Goal: Connect with others: Connect with others

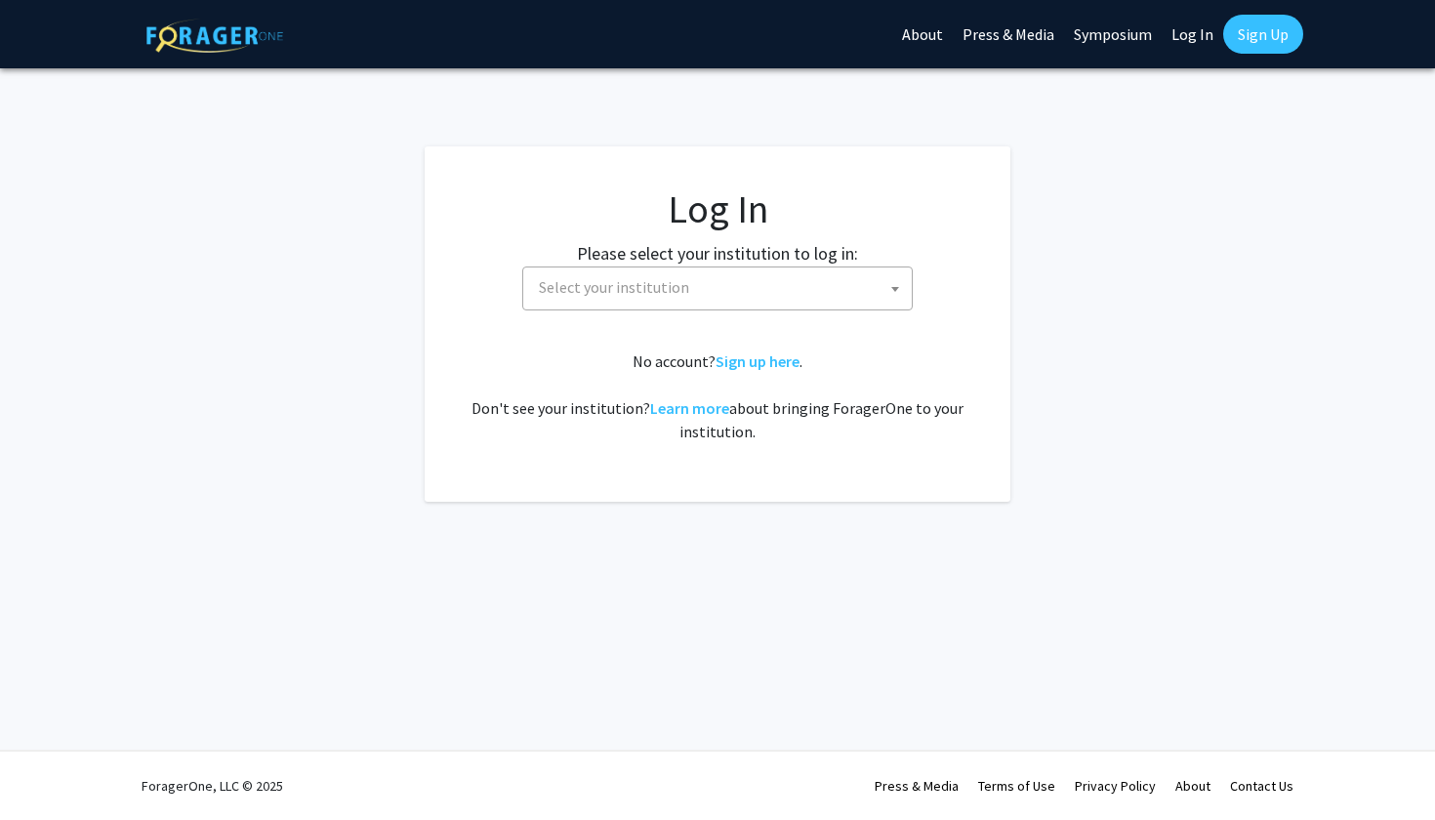
select select
click at [681, 313] on fg-card-body "Log In Please select your institution to log in: [GEOGRAPHIC_DATA] [GEOGRAPHIC_…" at bounding box center [718, 323] width 508 height 277
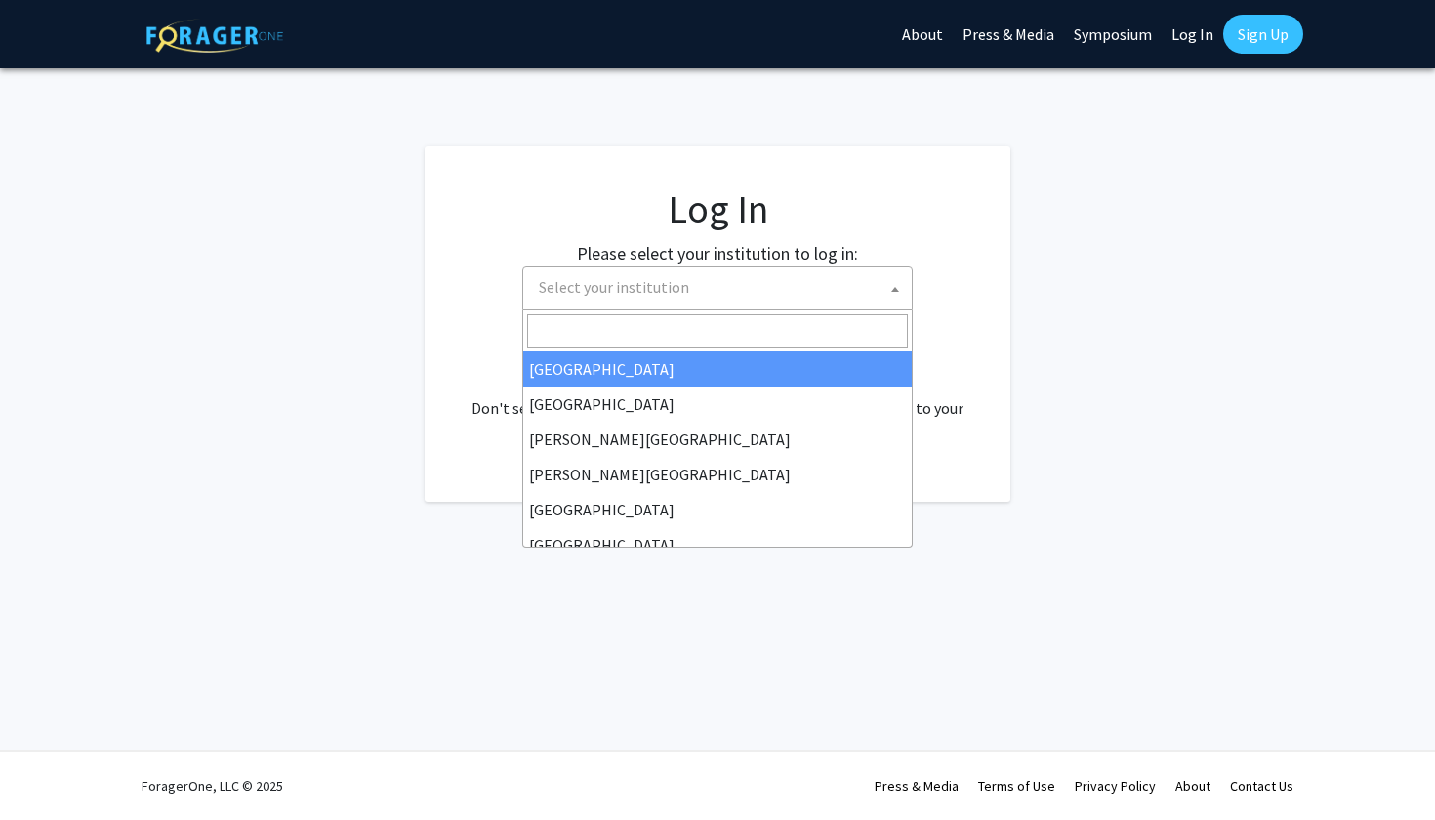
click at [681, 292] on span "Select your institution" at bounding box center [614, 287] width 150 height 20
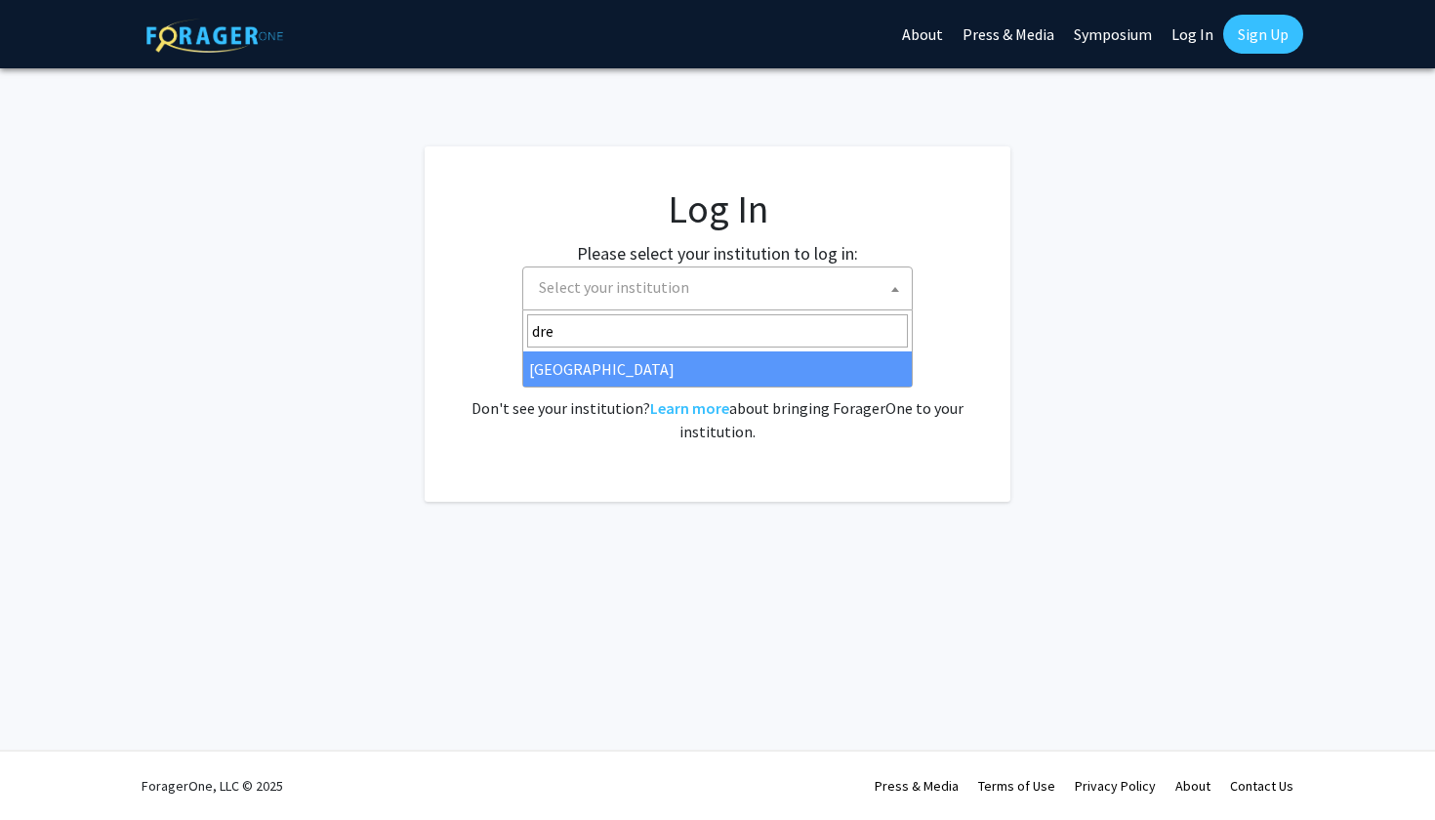
type input "dre"
select select "6"
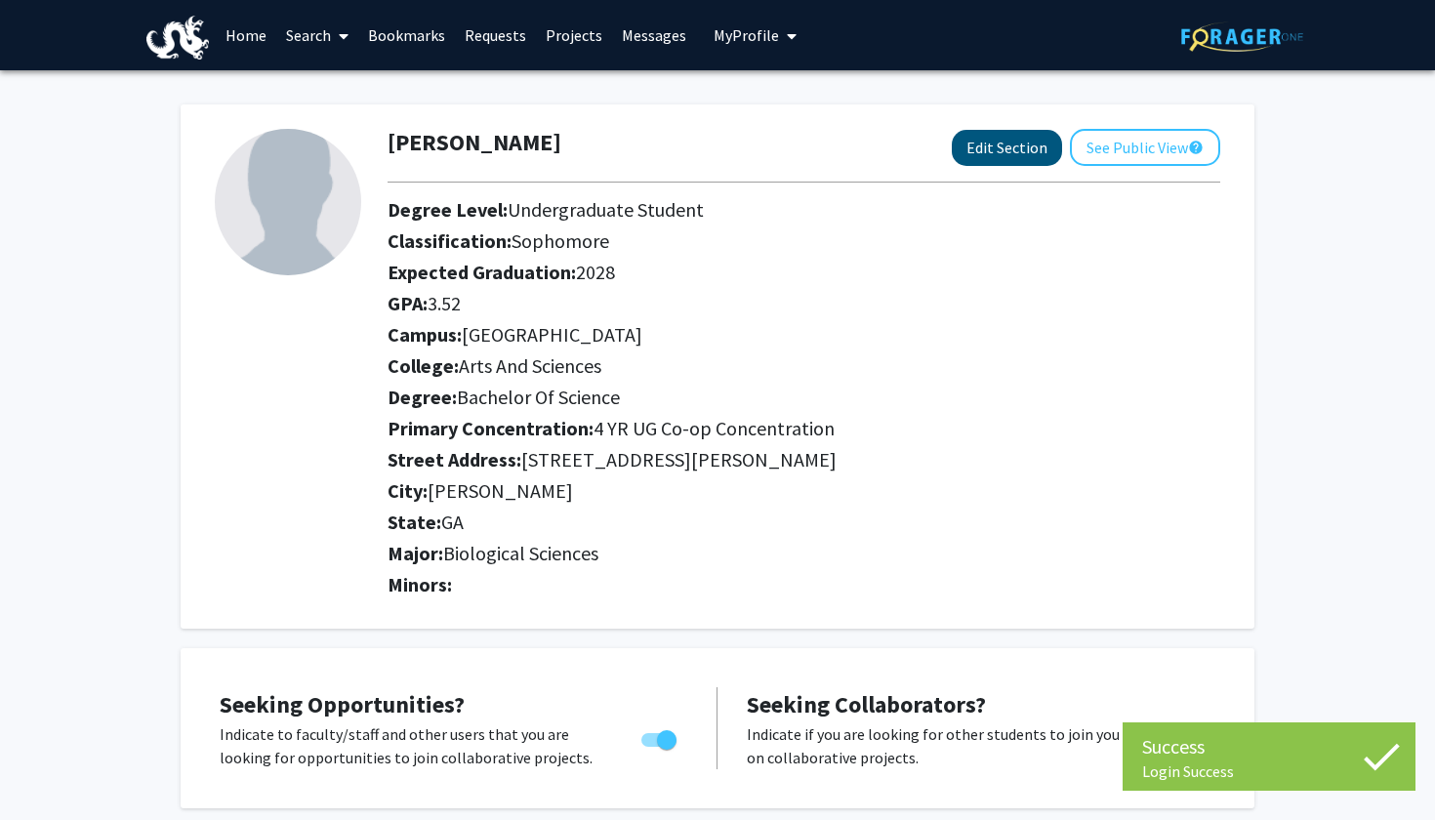
click at [1002, 153] on button "Edit Section" at bounding box center [1007, 148] width 110 height 36
select select "sophomore"
select select
select select "[GEOGRAPHIC_DATA]"
select select "Arts and Sciences"
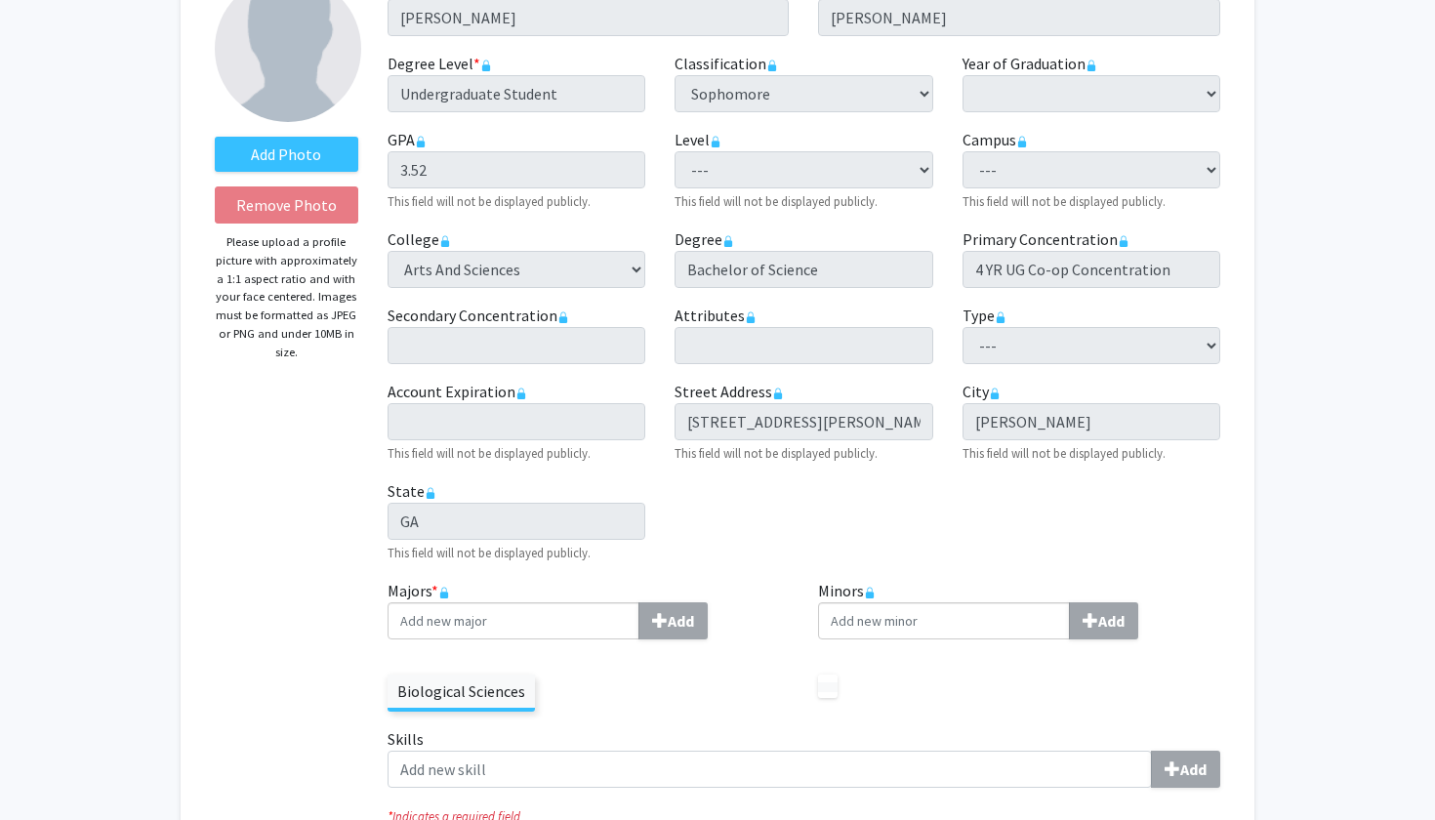
scroll to position [188, 0]
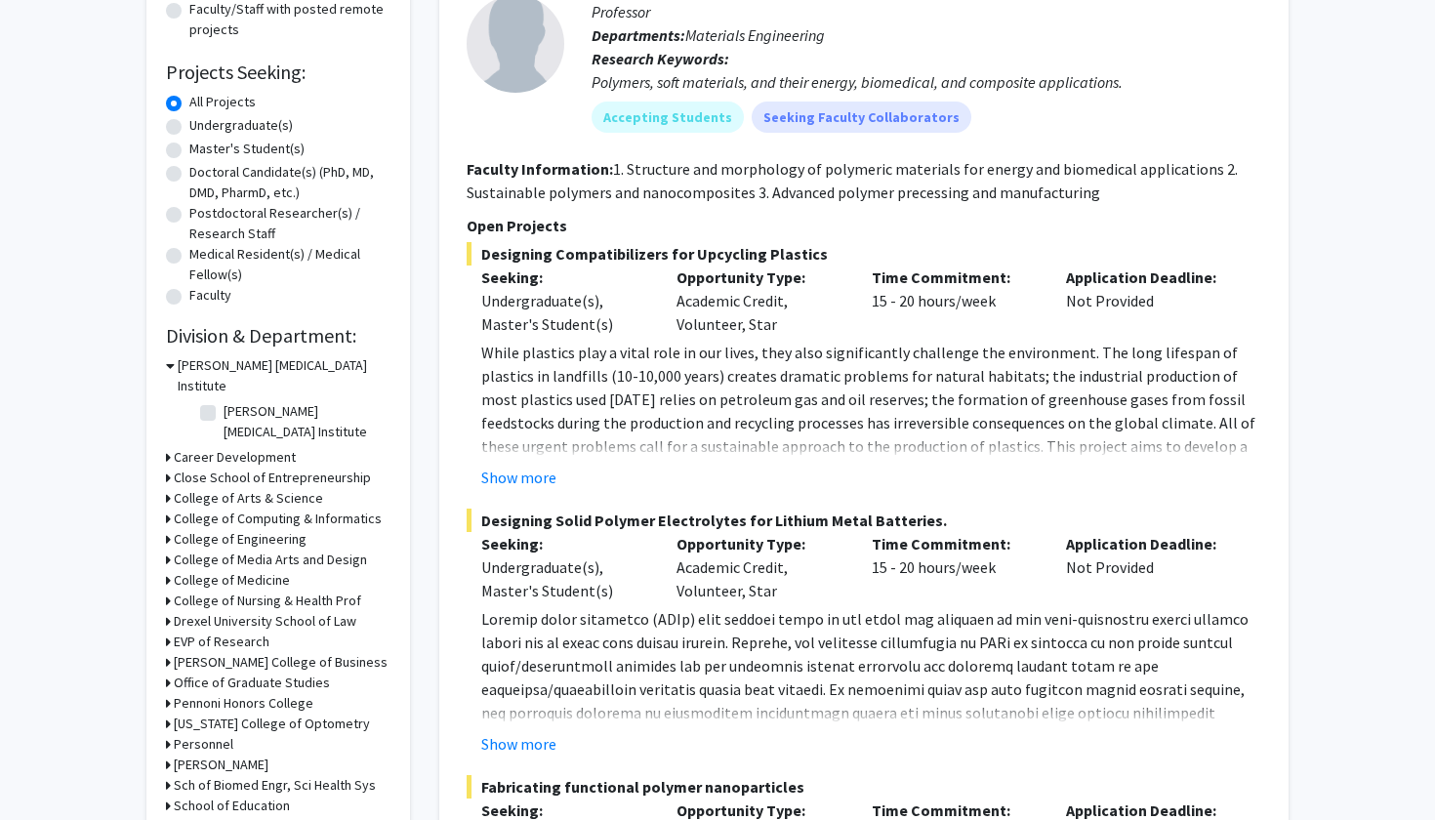
scroll to position [285, 0]
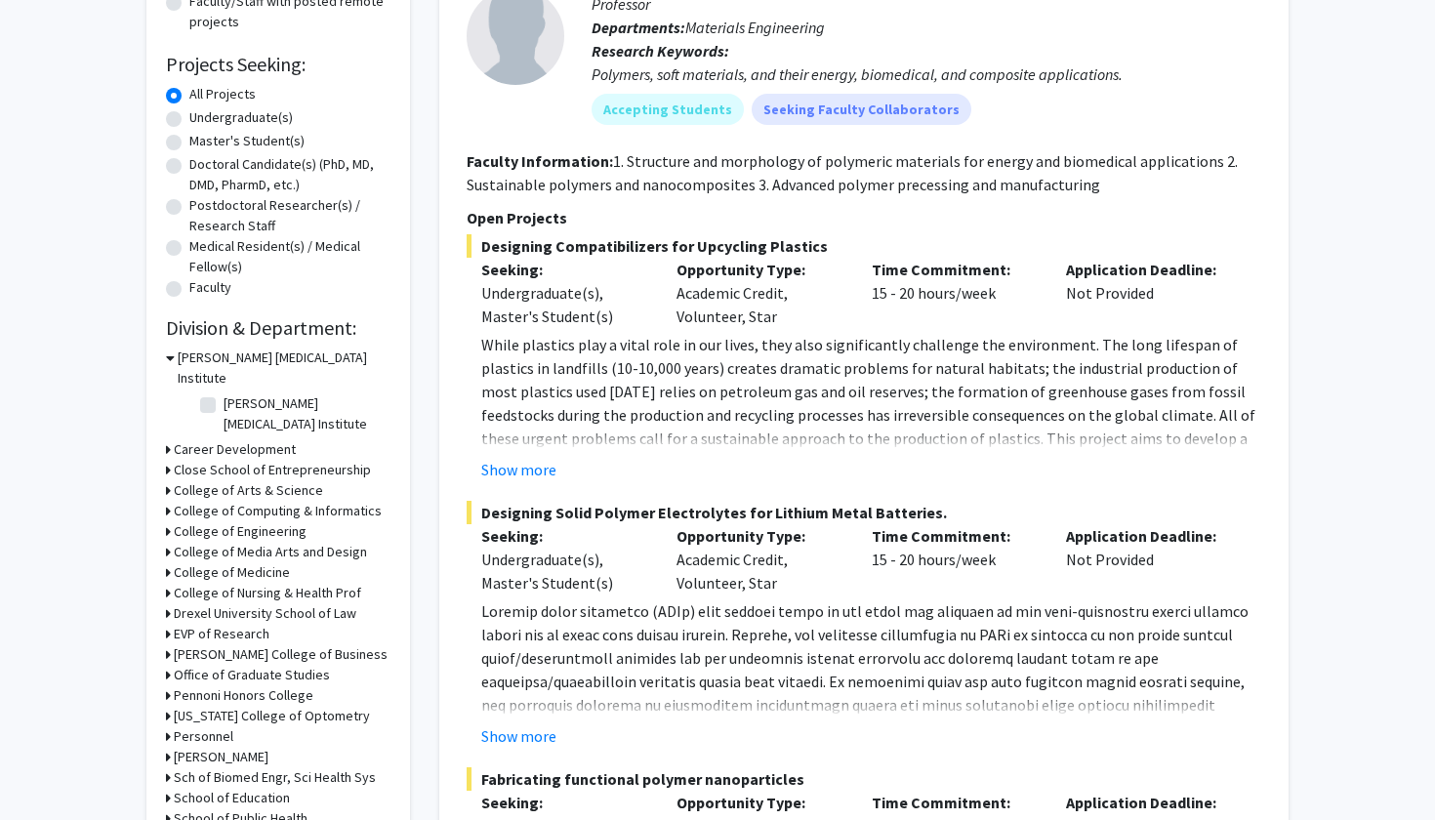
click at [166, 480] on icon at bounding box center [168, 490] width 5 height 20
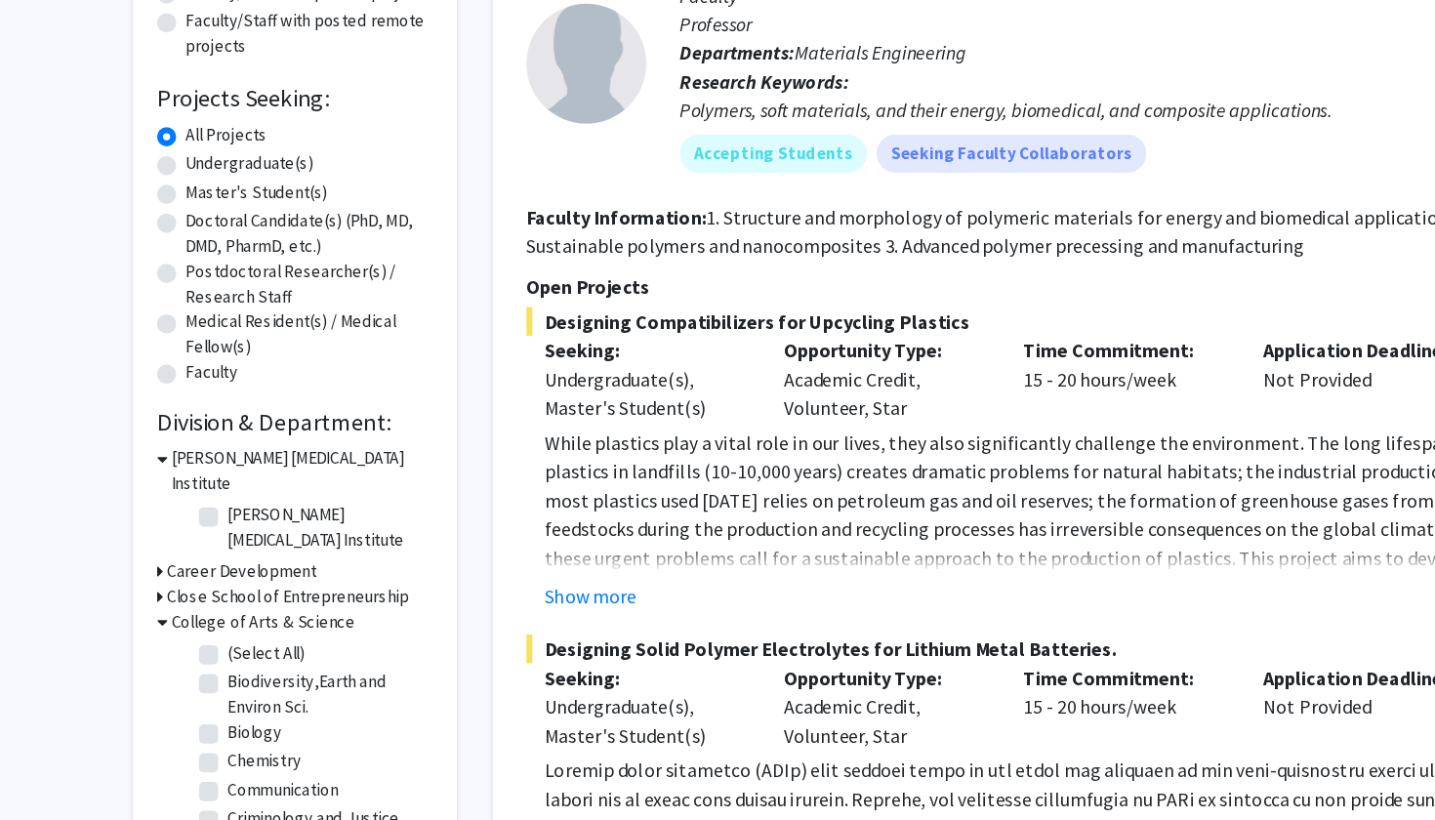
scroll to position [0, 0]
click at [166, 372] on icon at bounding box center [170, 373] width 9 height 20
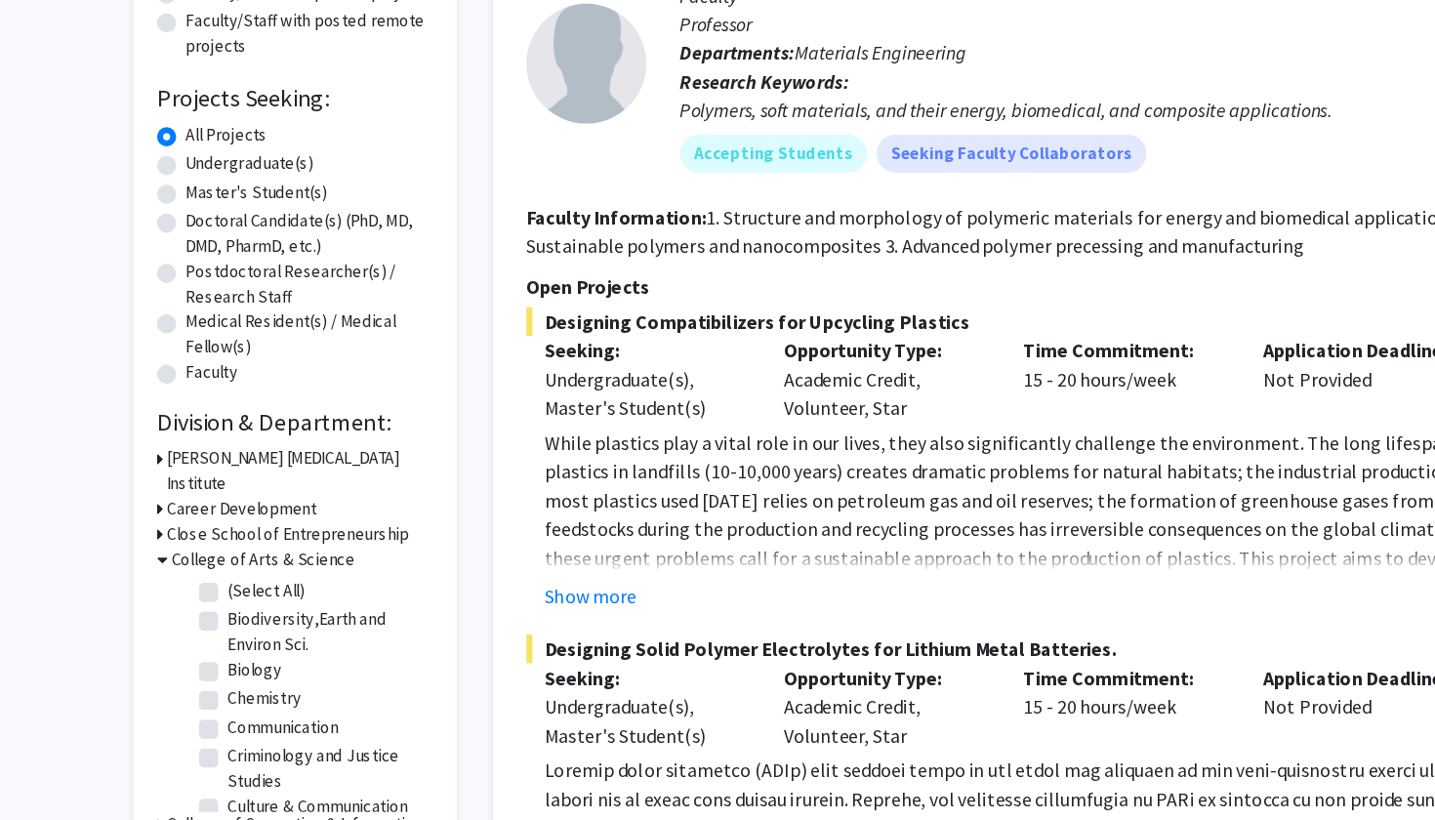
click at [166, 404] on icon at bounding box center [168, 414] width 5 height 20
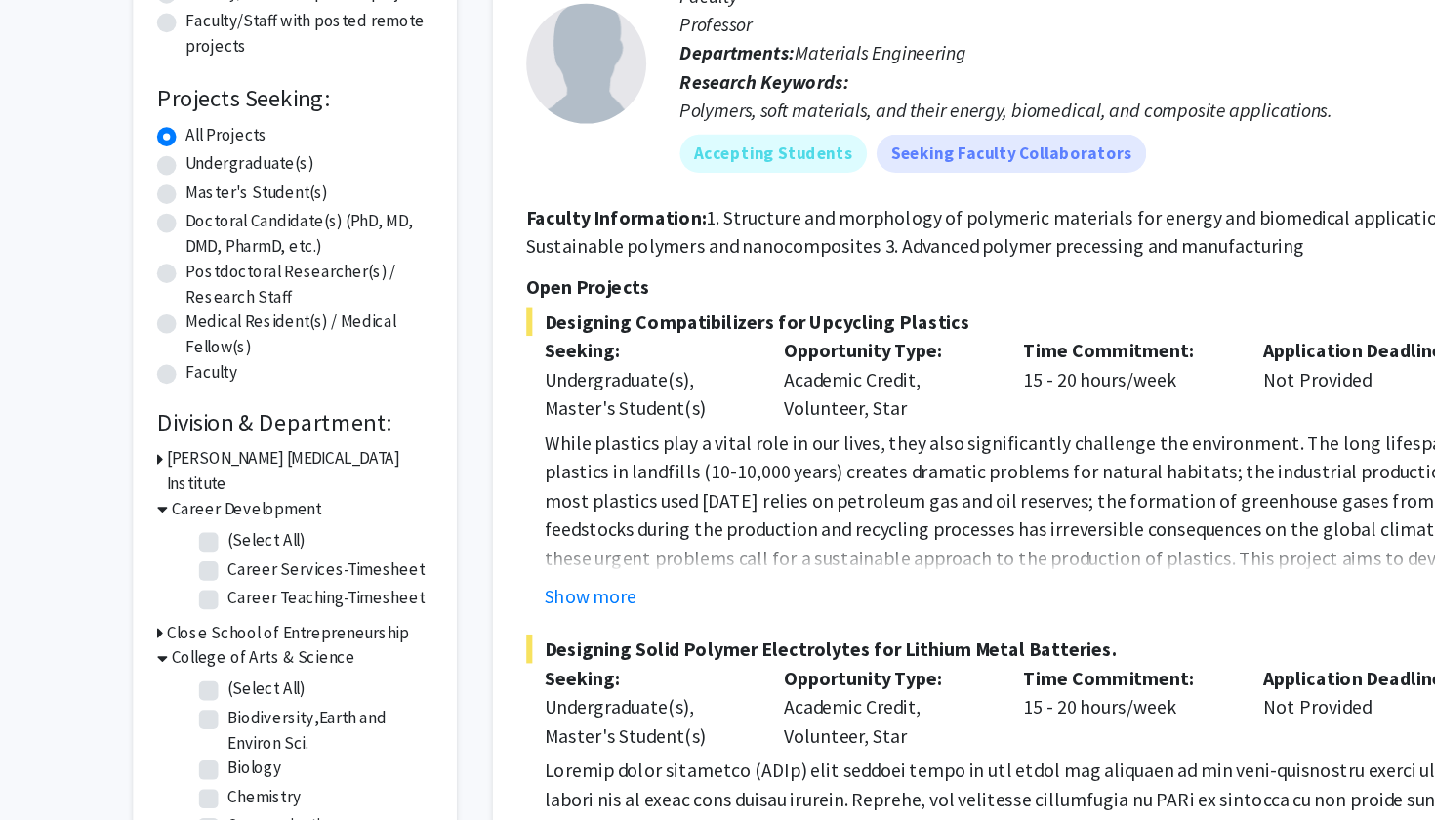
click at [166, 404] on icon at bounding box center [170, 414] width 9 height 20
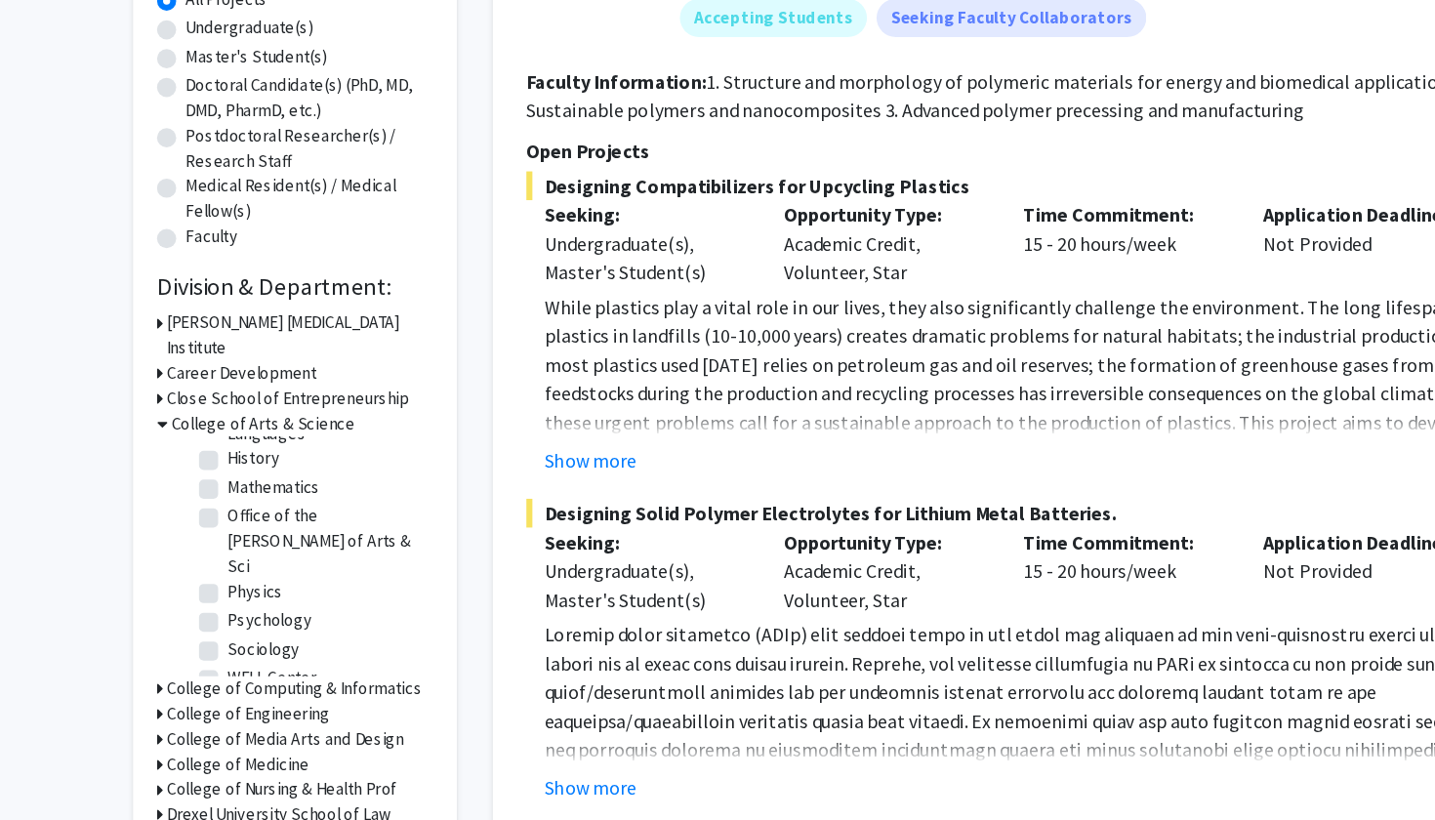
scroll to position [306, 0]
click at [224, 606] on label "Psychology" at bounding box center [258, 616] width 68 height 20
click at [224, 606] on input "Psychology" at bounding box center [230, 612] width 13 height 13
checkbox input "true"
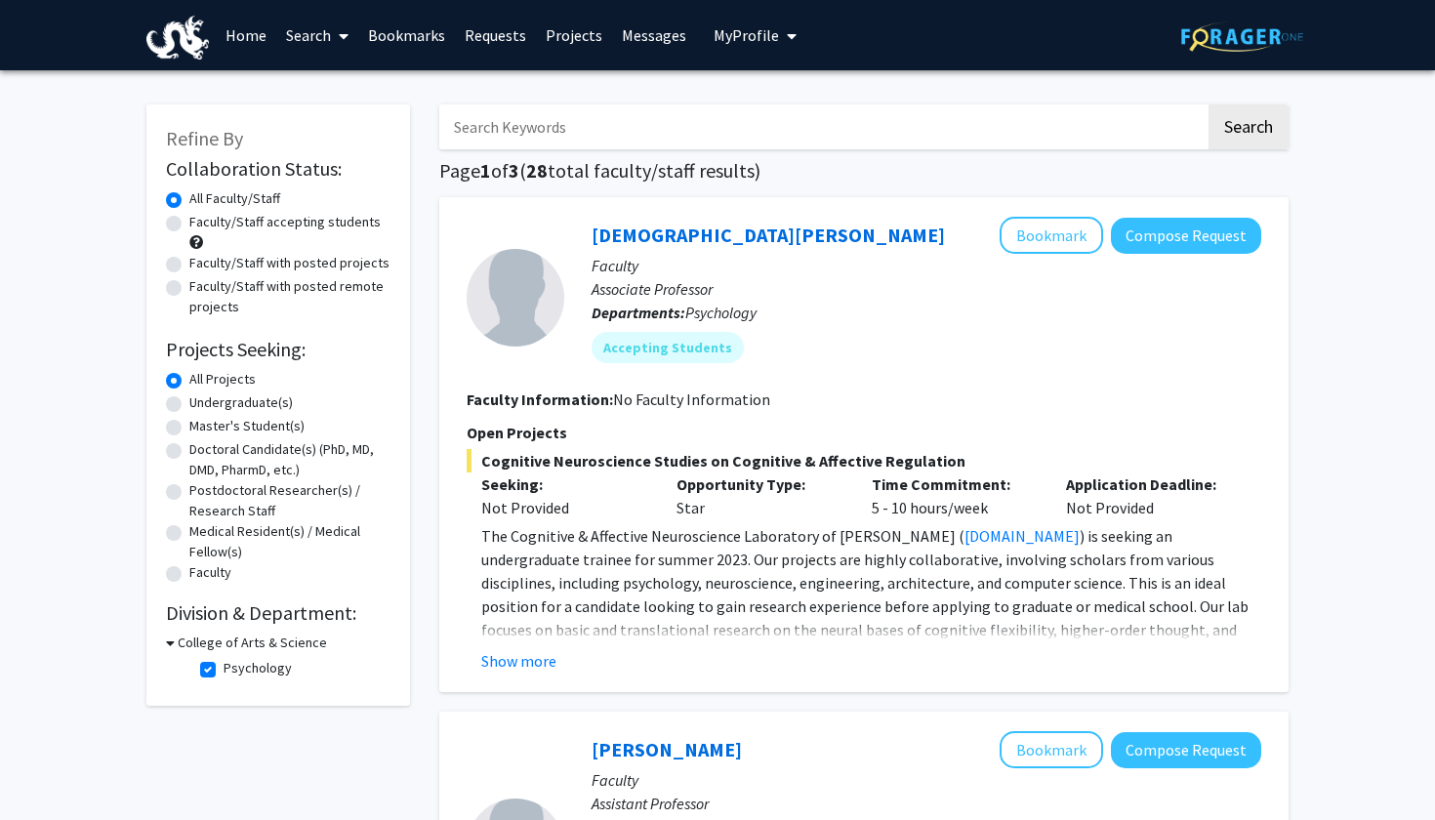
click at [515, 650] on fg-read-more "The Cognitive & Affective Neuroscience Laboratory of Dr. Chrysikou ( www.chrysi…" at bounding box center [864, 598] width 795 height 148
click at [513, 658] on button "Show more" at bounding box center [518, 660] width 75 height 23
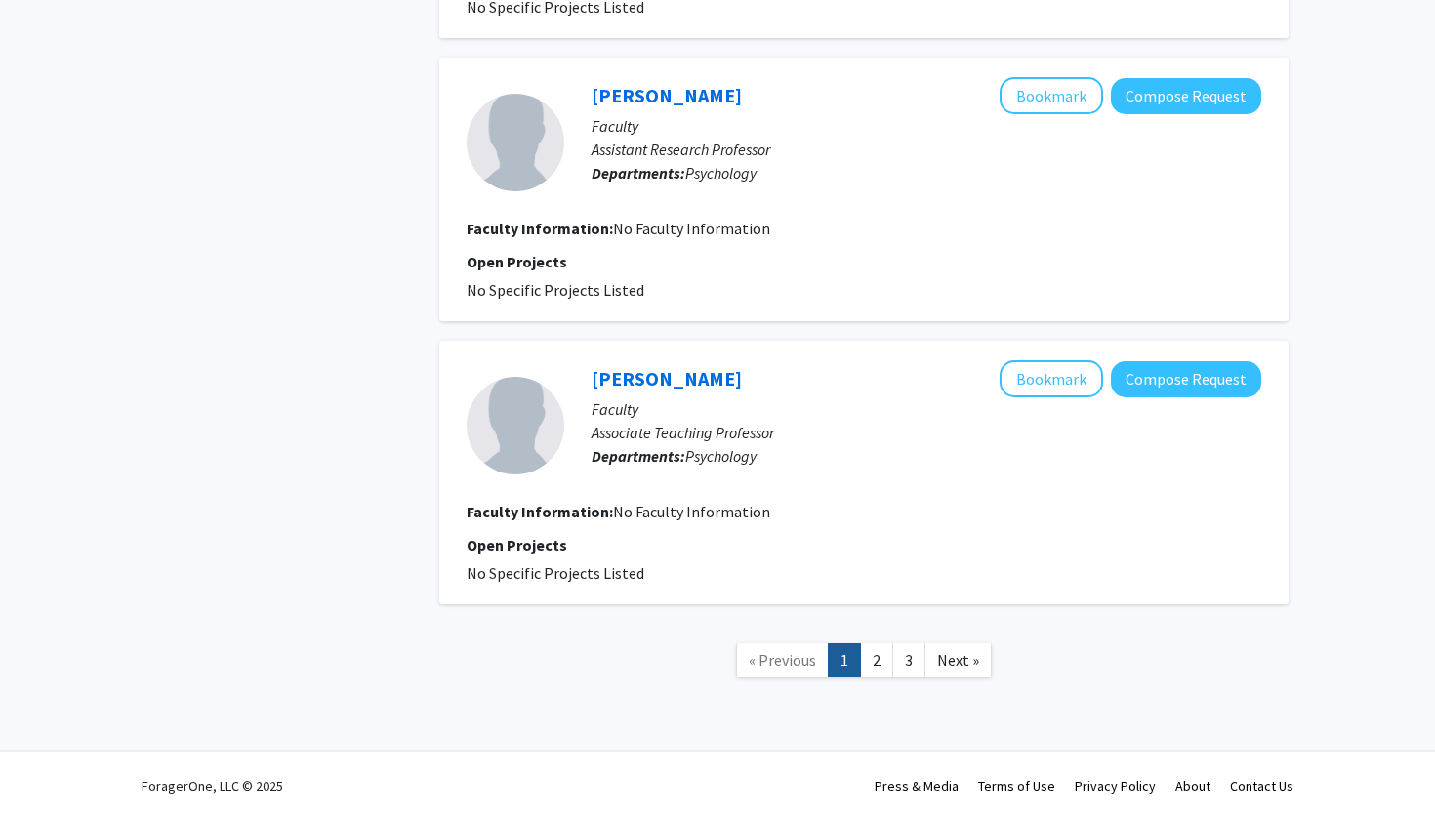
scroll to position [3098, 0]
click at [870, 658] on link "2" at bounding box center [876, 660] width 33 height 34
click at [911, 664] on link "3" at bounding box center [908, 660] width 33 height 34
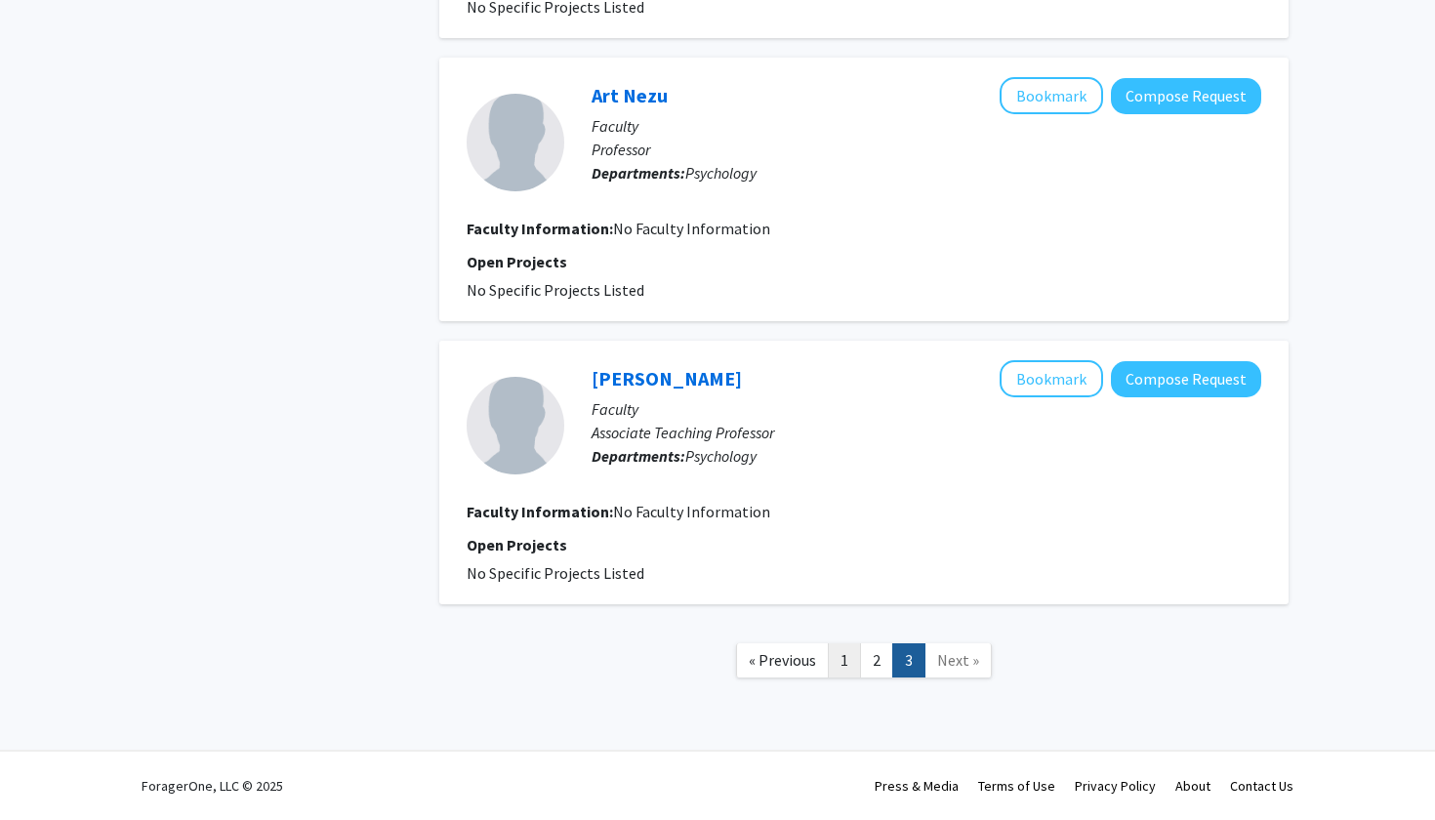
click at [848, 670] on link "1" at bounding box center [844, 660] width 33 height 34
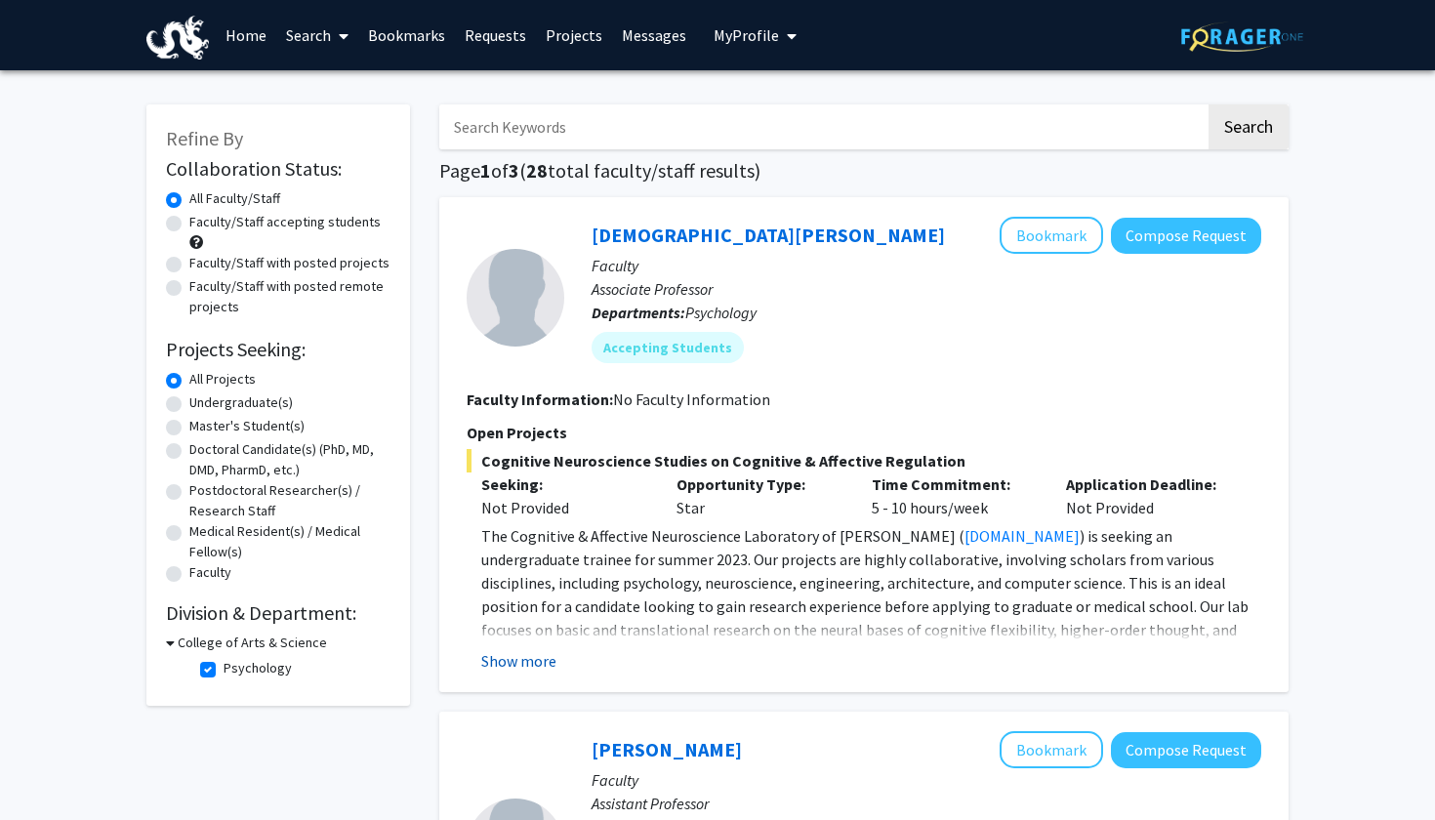
click at [535, 665] on button "Show more" at bounding box center [518, 660] width 75 height 23
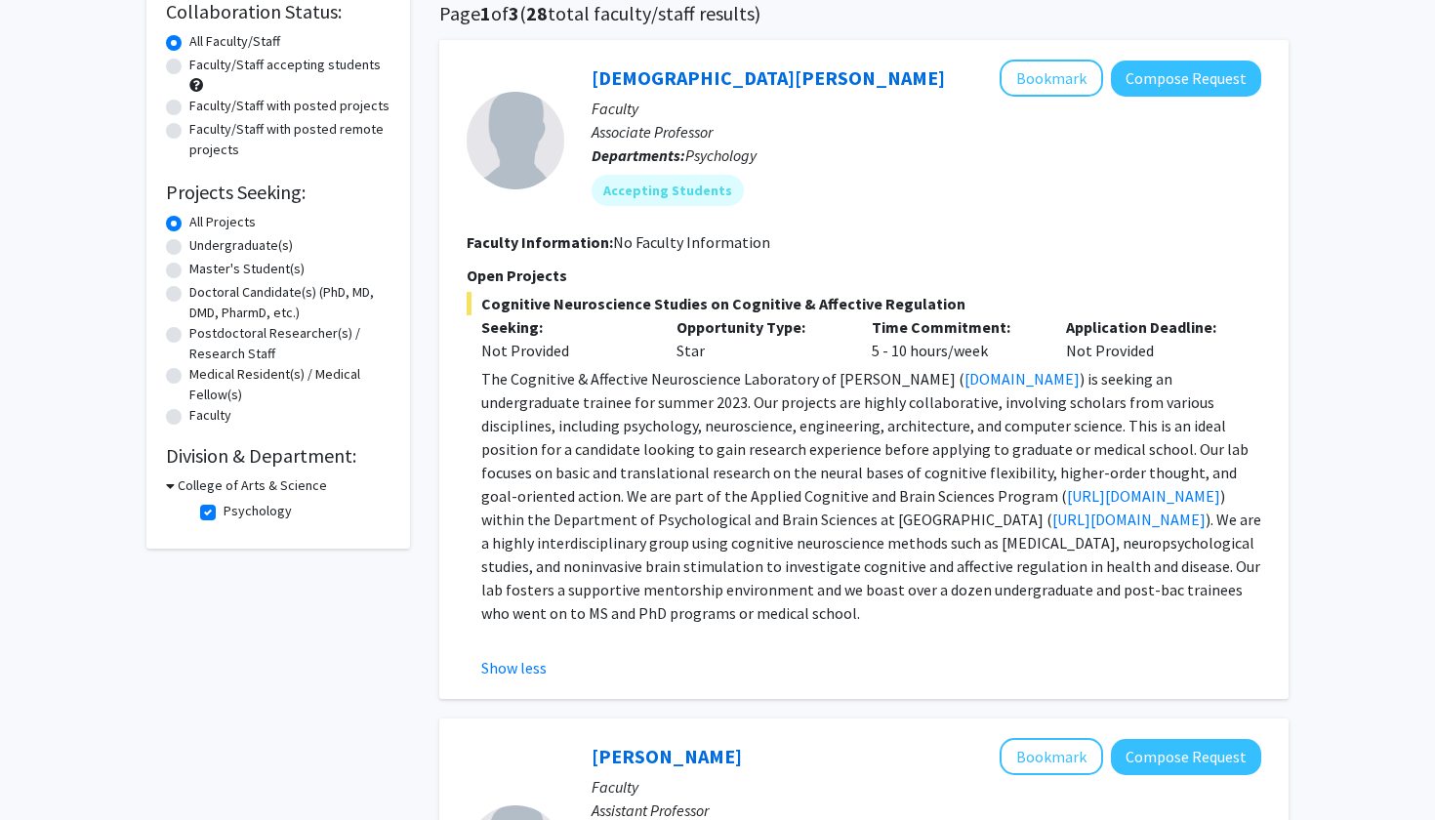
scroll to position [157, 0]
click at [1185, 73] on button "Compose Request" at bounding box center [1186, 79] width 150 height 36
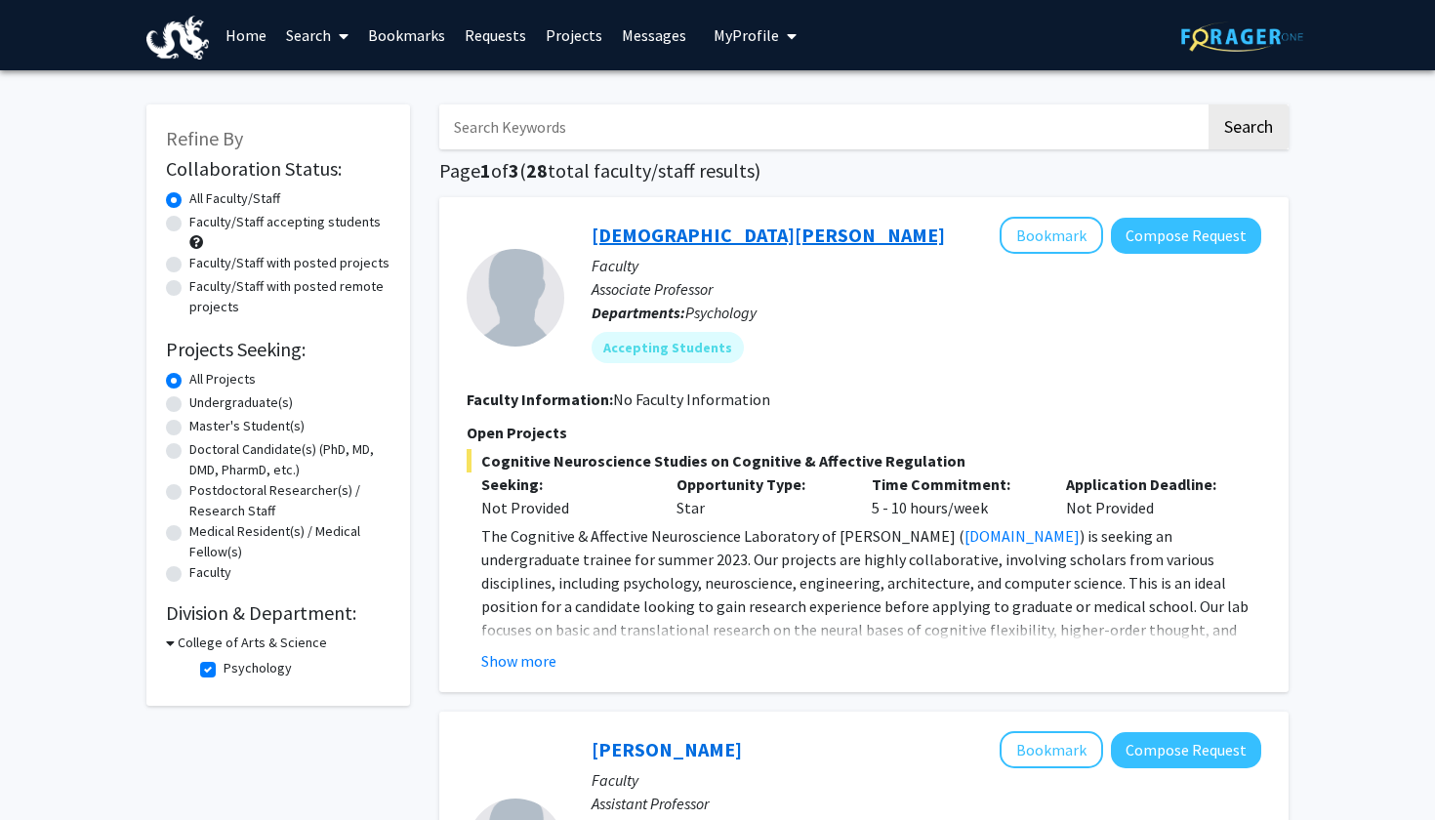
click at [648, 236] on link "Evangelia Chrysikou" at bounding box center [768, 235] width 353 height 24
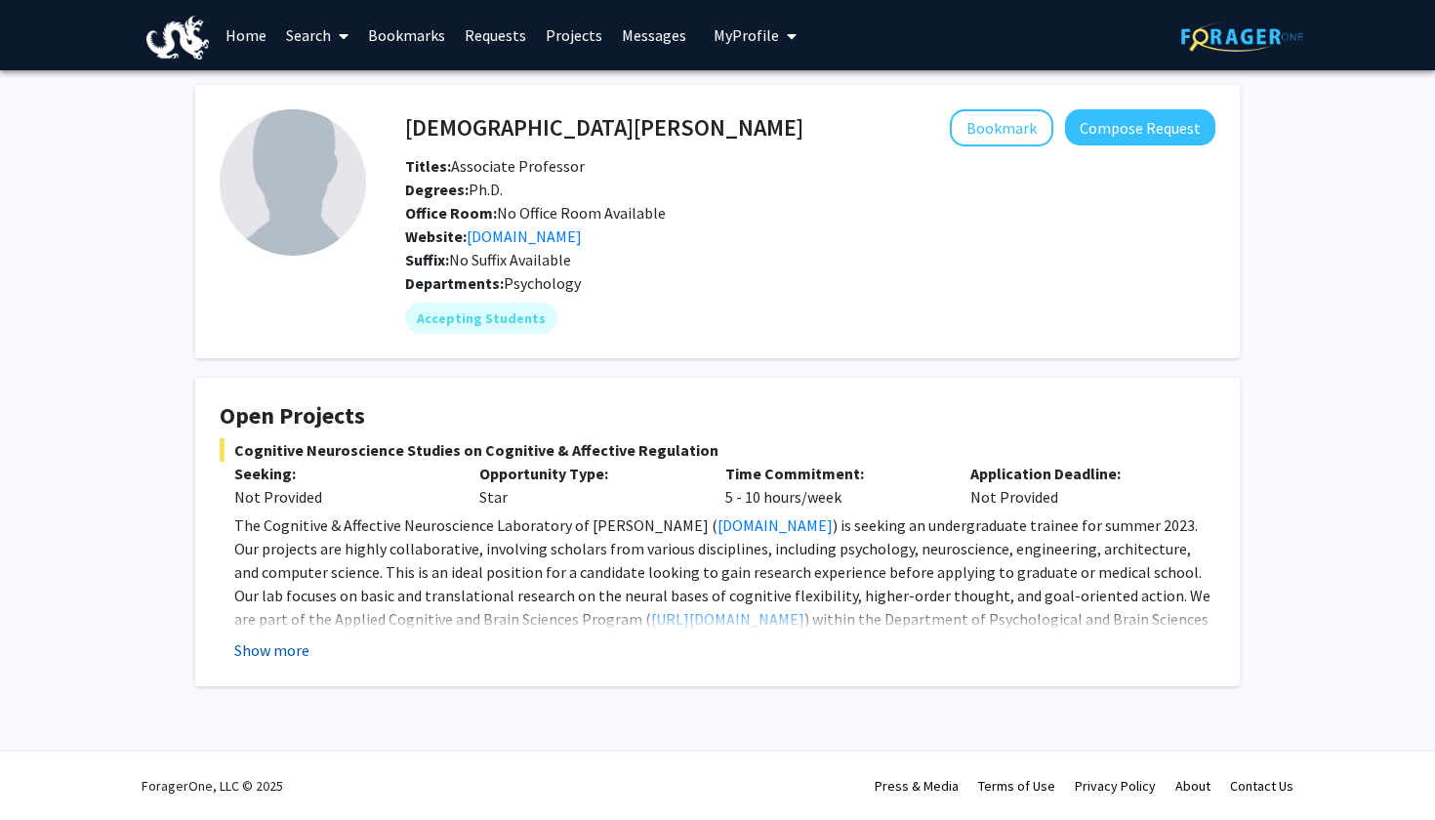
click at [254, 655] on button "Show more" at bounding box center [271, 649] width 75 height 23
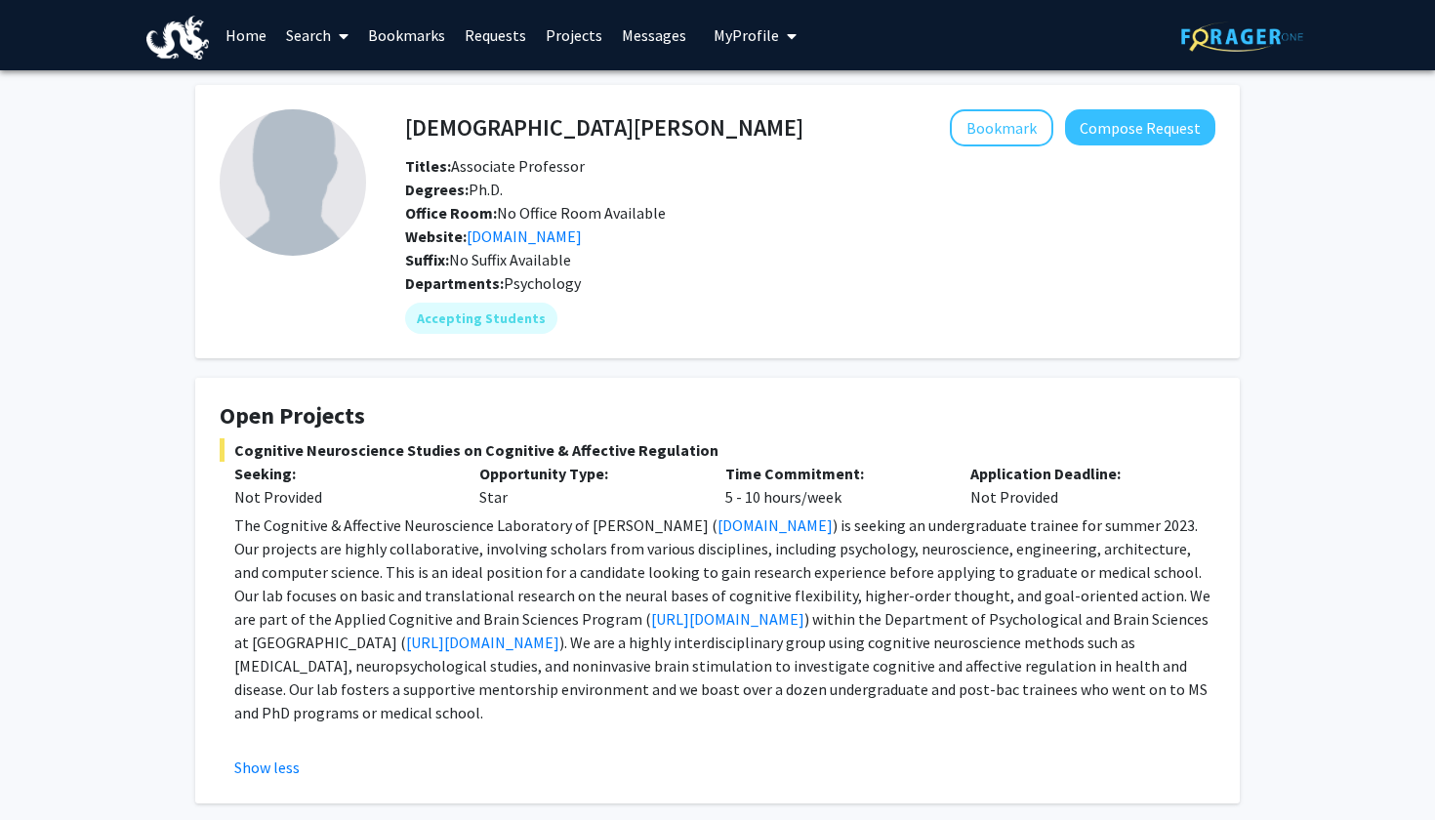
click at [443, 134] on h4 "Evangelia Chrysikou" at bounding box center [604, 127] width 398 height 36
drag, startPoint x: 443, startPoint y: 134, endPoint x: 545, endPoint y: 140, distance: 101.7
click at [545, 140] on h4 "Evangelia Chrysikou" at bounding box center [604, 127] width 398 height 36
copy h4 "Evangelia Chrysikou"
drag, startPoint x: 584, startPoint y: 524, endPoint x: 669, endPoint y: 528, distance: 85.0
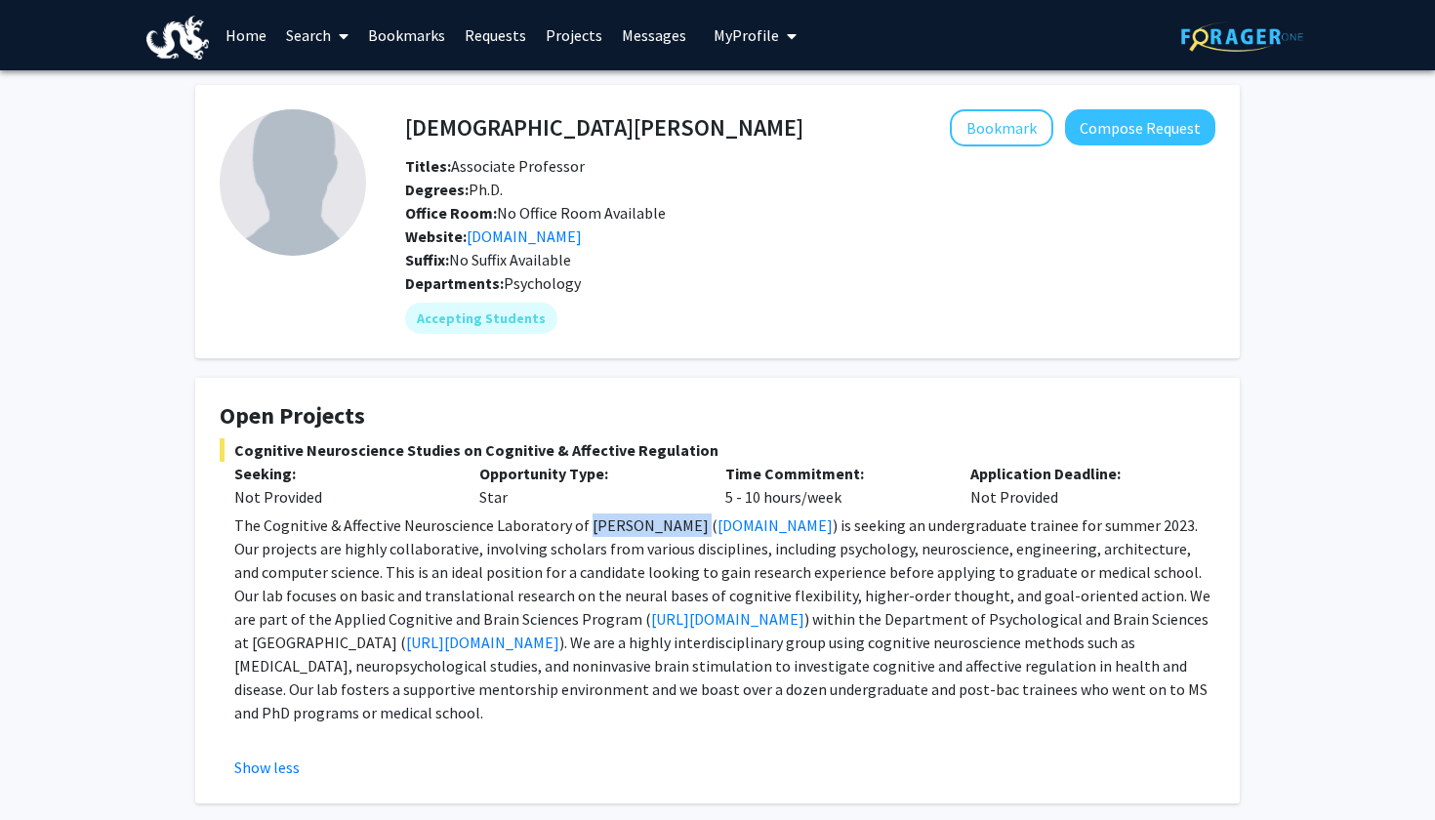
click at [669, 528] on span "The Cognitive & Affective Neuroscience Laboratory of Dr. Chrysikou (" at bounding box center [475, 525] width 483 height 20
copy span "Dr. Chrysikou"
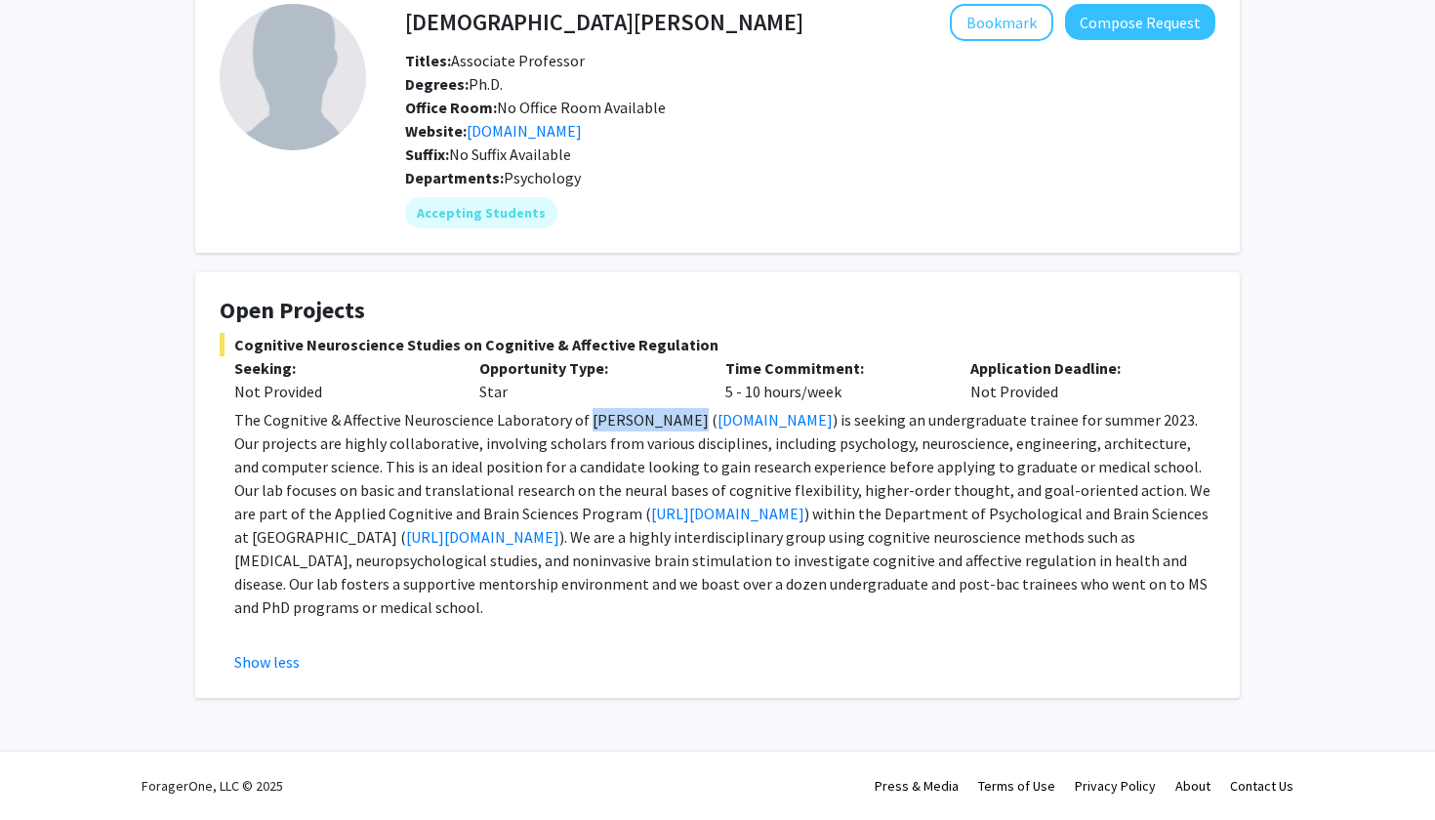
scroll to position [131, 0]
click at [746, 452] on span ") is seeking an undergraduate trainee for summer 2023. Our projects are highly …" at bounding box center [722, 466] width 976 height 113
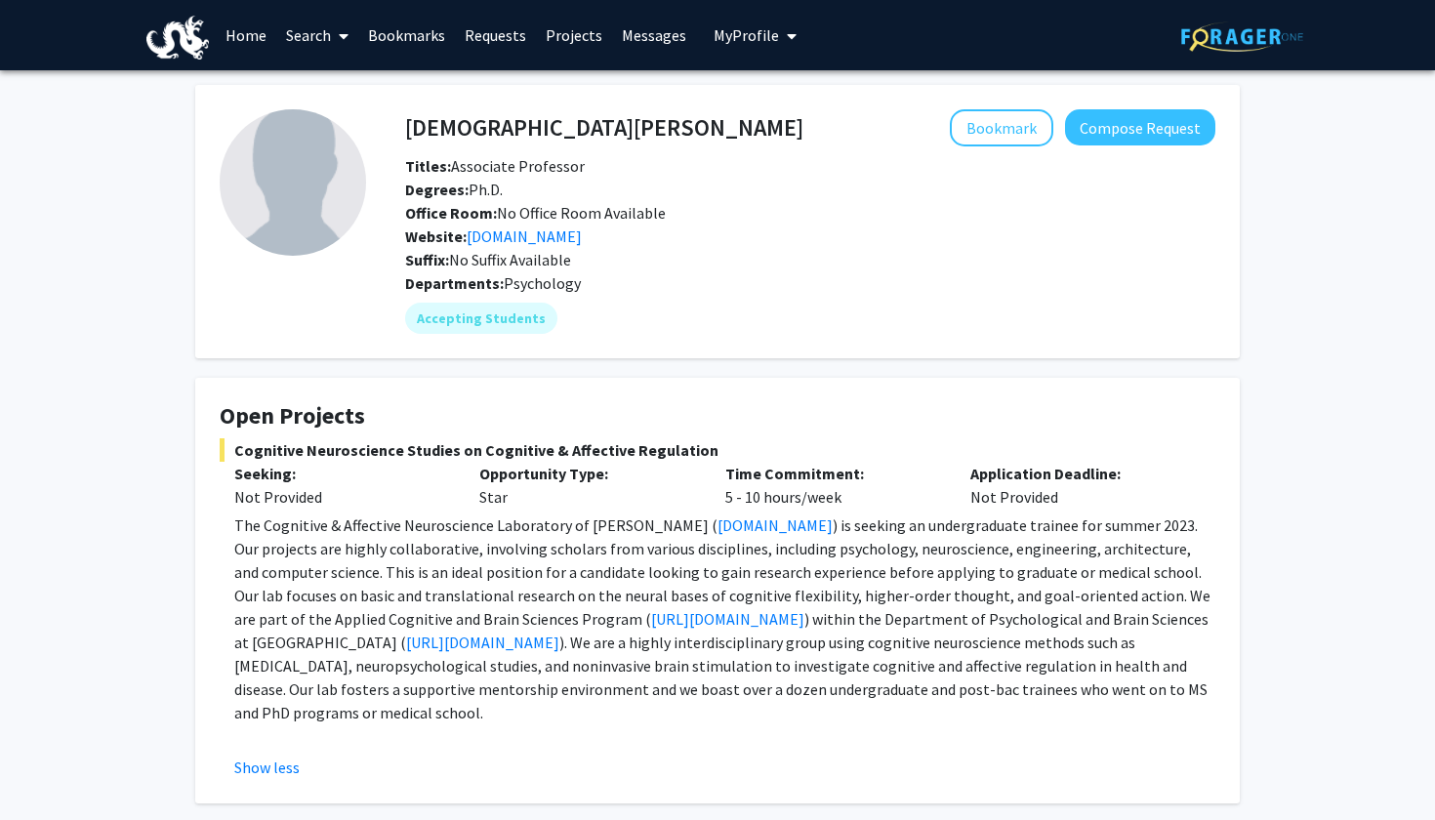
scroll to position [0, 0]
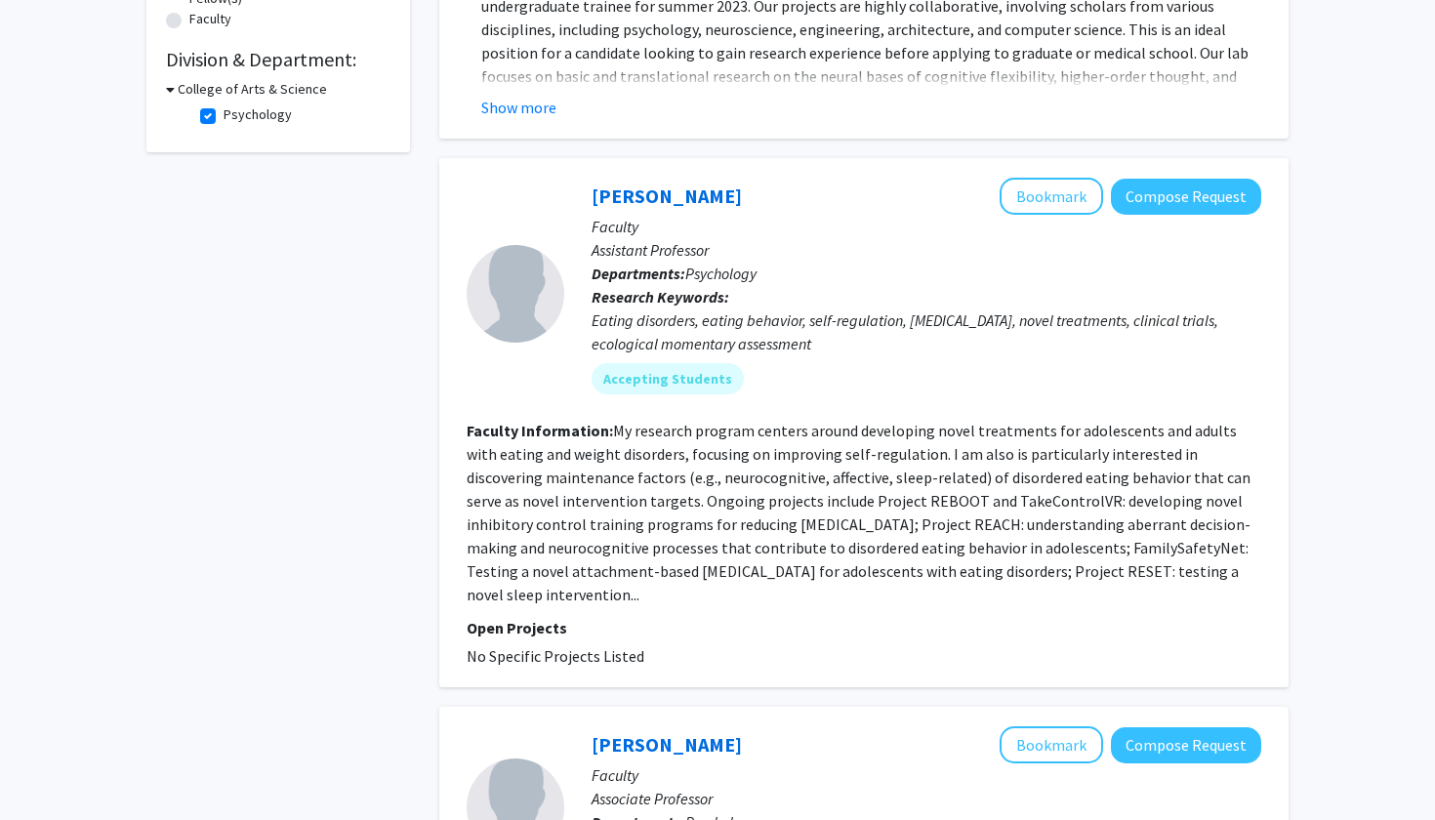
scroll to position [554, 0]
click at [1228, 202] on button "Compose Request" at bounding box center [1186, 196] width 150 height 36
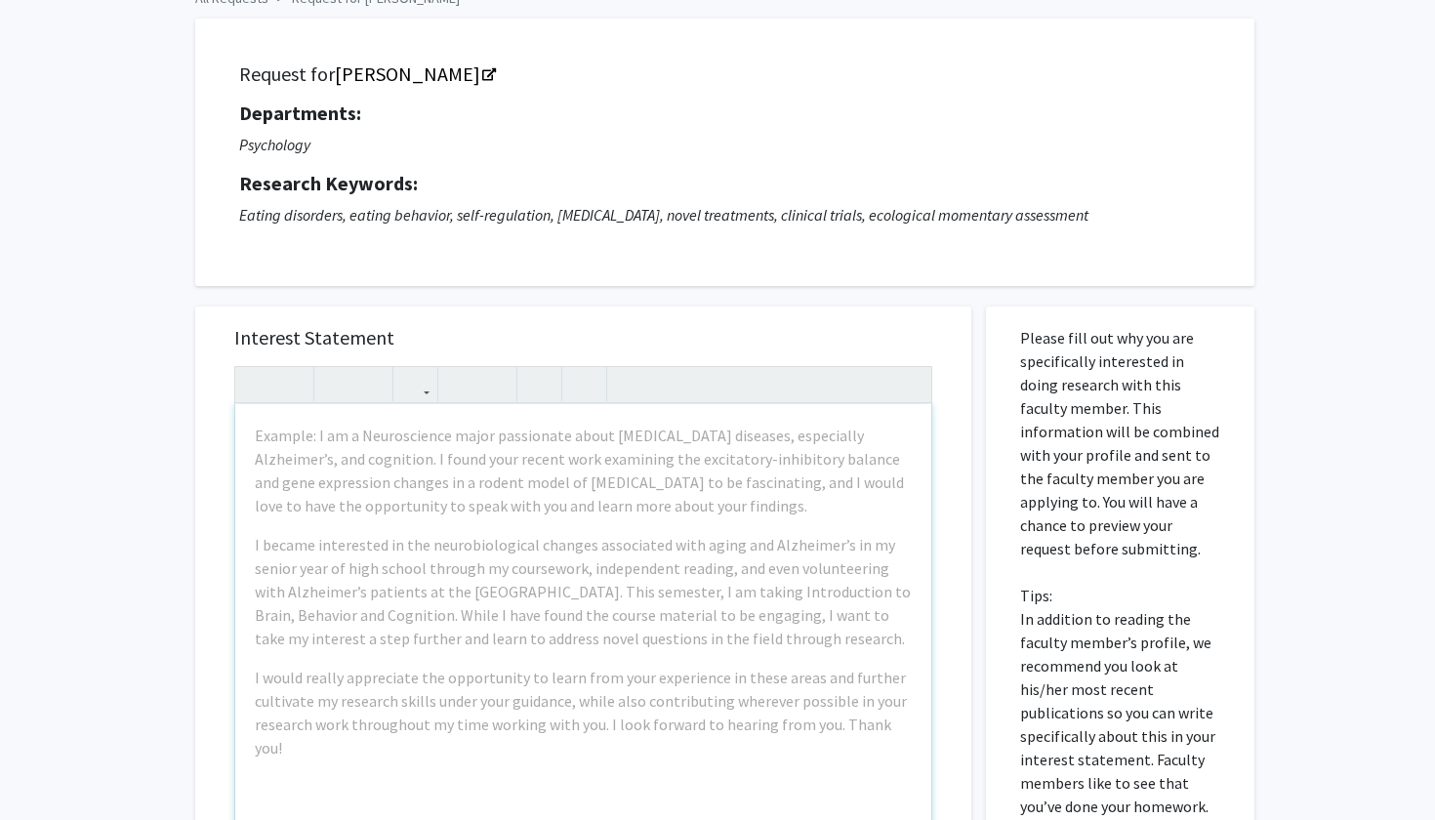
scroll to position [107, 0]
click at [751, 267] on div "Request for Stephanie Manasse Departments: Psychology Research Keywords: Eating…" at bounding box center [724, 149] width 1059 height 267
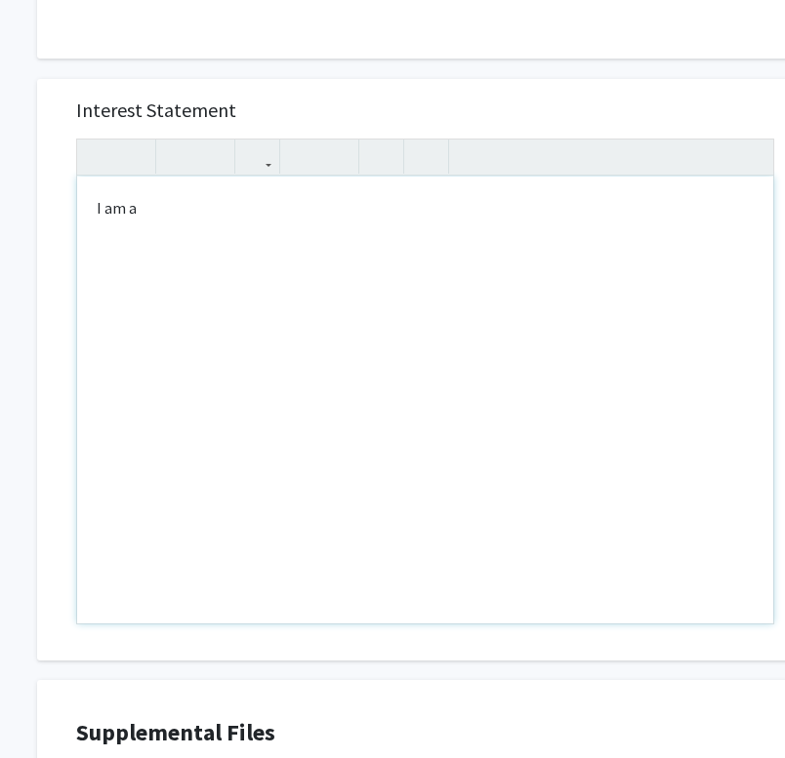
scroll to position [331, 38]
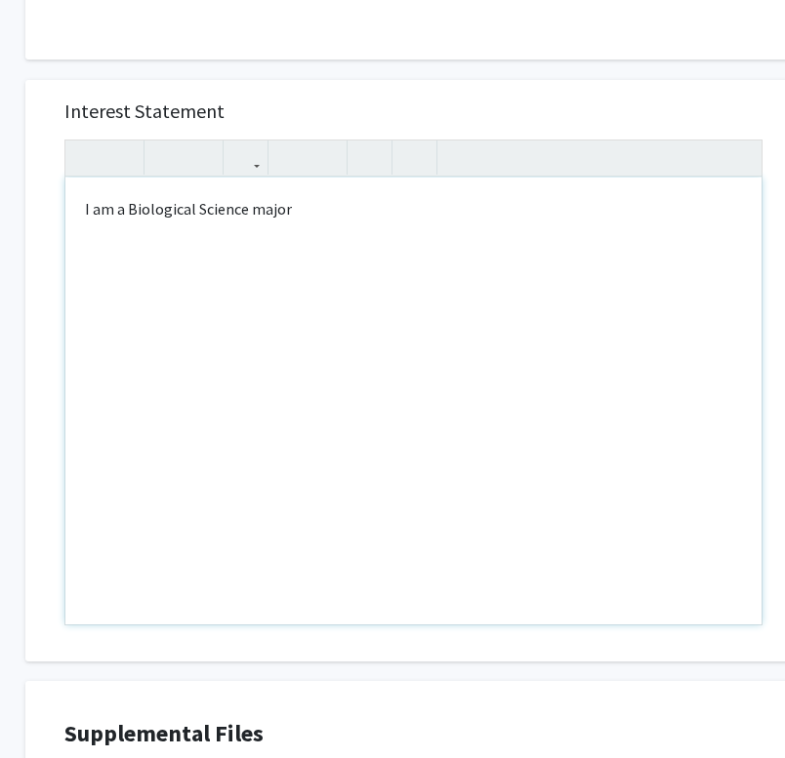
click at [124, 218] on div "I am a Biological Science major" at bounding box center [413, 401] width 696 height 447
click at [541, 202] on div "I am an undergraduate Biological Science major" at bounding box center [413, 401] width 696 height 447
drag, startPoint x: 95, startPoint y: 210, endPoint x: 6, endPoint y: 210, distance: 88.8
click at [6, 210] on div "All Requests Request for Stephanie Manasse Request for Stephanie Manasse Depart…" at bounding box center [547, 362] width 1171 height 1247
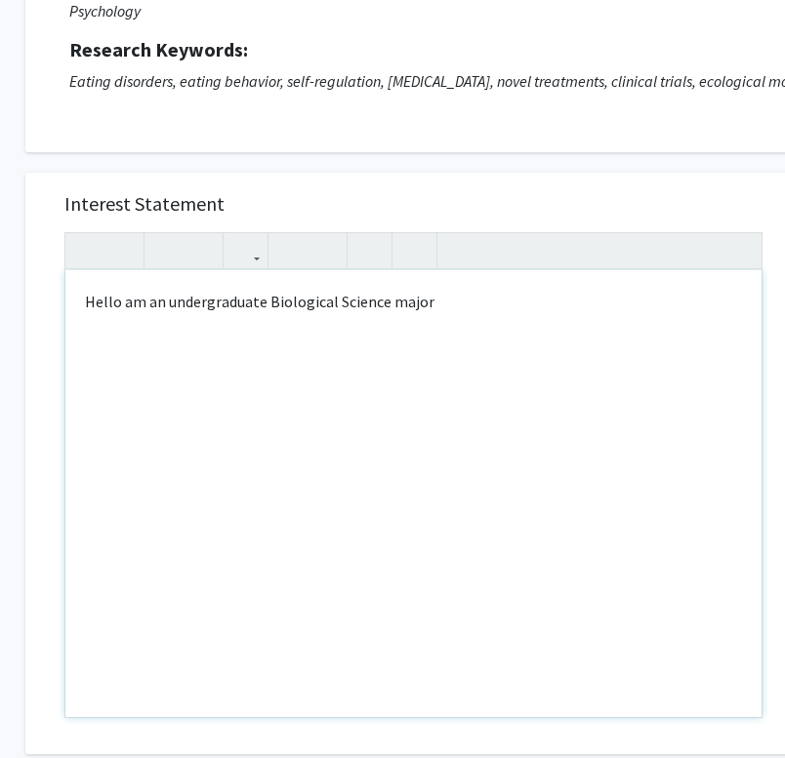
scroll to position [15, 38]
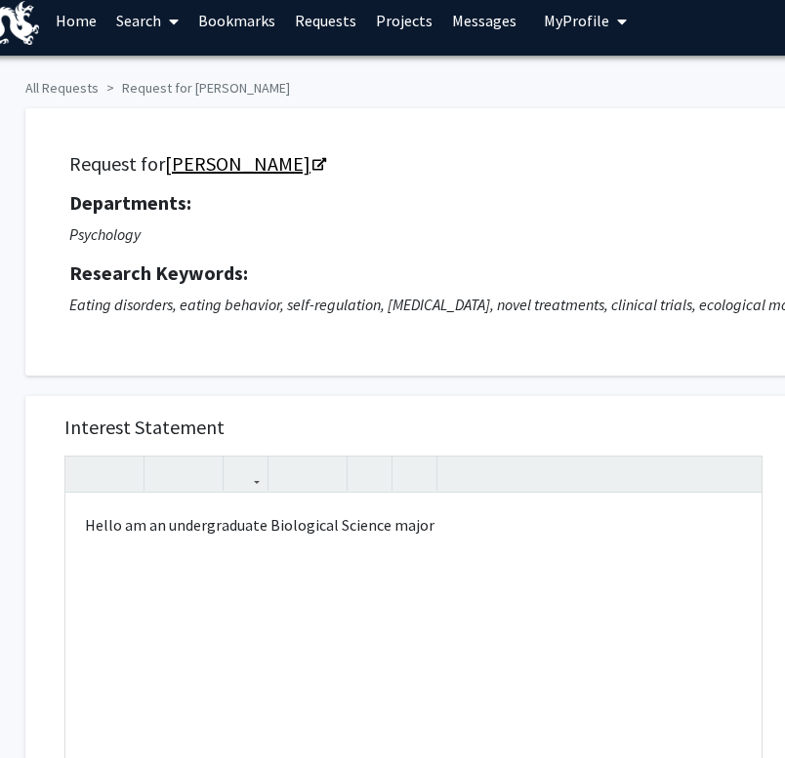
click at [326, 168] on icon "Opens in a new tab" at bounding box center [319, 165] width 14 height 13
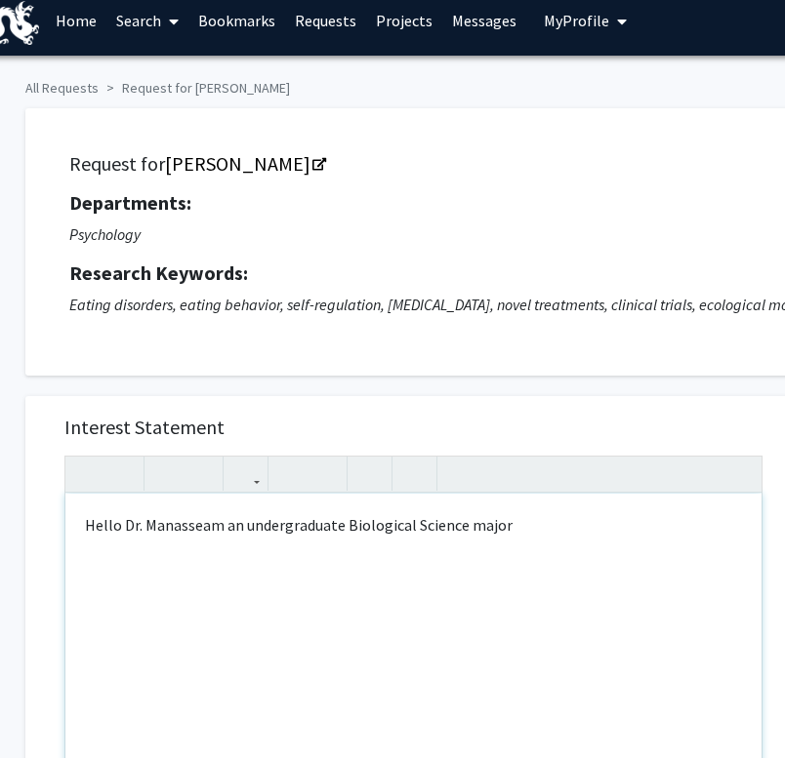
click at [203, 530] on p "Hello Dr. Manasseam an undergraduate Biological Science major" at bounding box center [413, 524] width 657 height 23
click at [600, 531] on p "Hello Dr. Manasse, I am an undergraduate Biological Science major" at bounding box center [413, 524] width 657 height 23
type textarea "<p>Hello Dr. Manasse, I am an undergraduate Biological Science major passionate…"
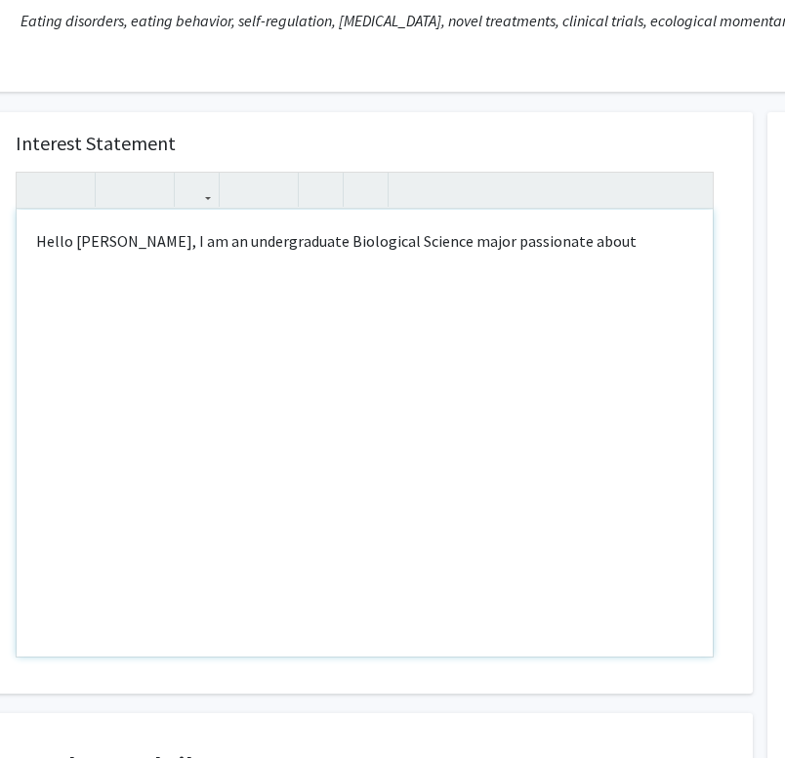
scroll to position [296, 87]
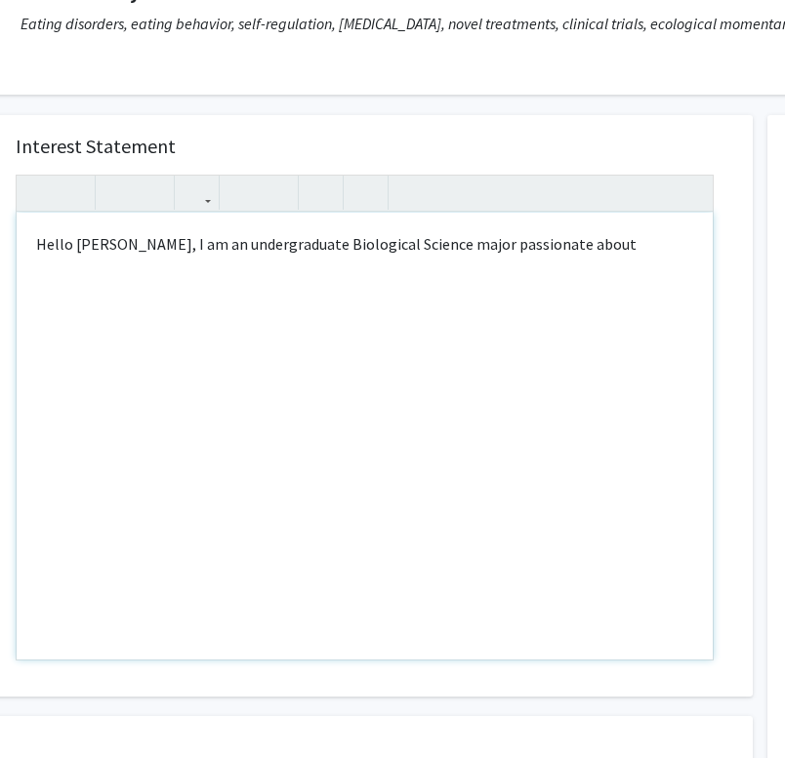
click at [326, 255] on p "Hello Dr. Manasse, I am an undergraduate Biological Science major passionate ab…" at bounding box center [364, 243] width 657 height 23
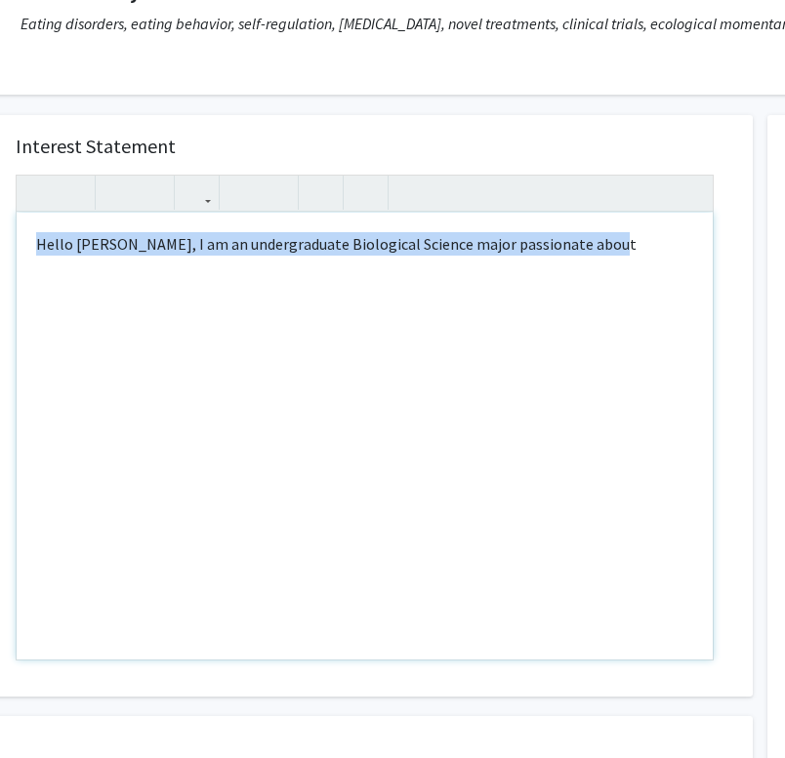
click at [326, 255] on p "Hello Dr. Manasse, I am an undergraduate Biological Science major passionate ab…" at bounding box center [364, 243] width 657 height 23
drag, startPoint x: 426, startPoint y: 314, endPoint x: 318, endPoint y: 324, distance: 107.8
click at [318, 324] on div "Hello Dr. Manasse, I am an undergraduate Biological Science major passionate ab…" at bounding box center [365, 436] width 696 height 447
click at [315, 243] on p "Hello Dr. Manasse, I am an undergraduate Biological Science major passionate ab…" at bounding box center [364, 243] width 657 height 23
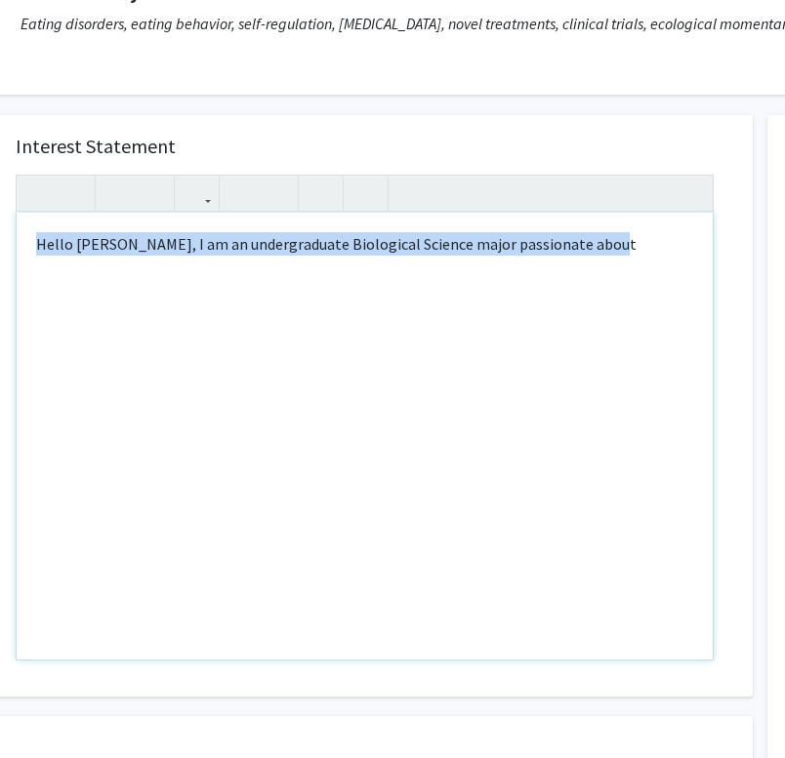
click at [315, 243] on p "Hello Dr. Manasse, I am an undergraduate Biological Science major passionate ab…" at bounding box center [364, 243] width 657 height 23
copy p "Hello Dr. Manasse, I am an undergraduate Biological Science major passionate ab…"
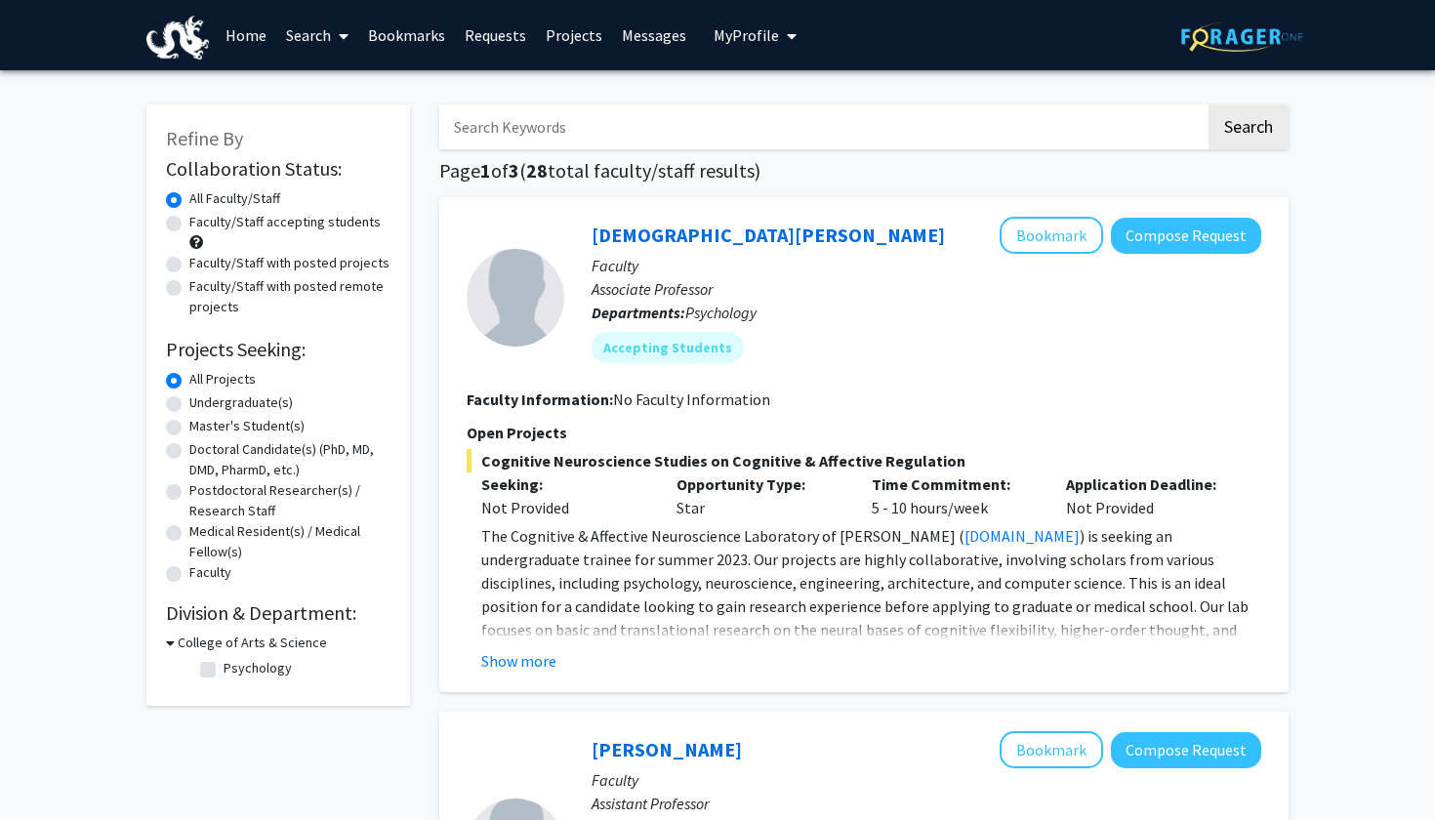
checkbox input "false"
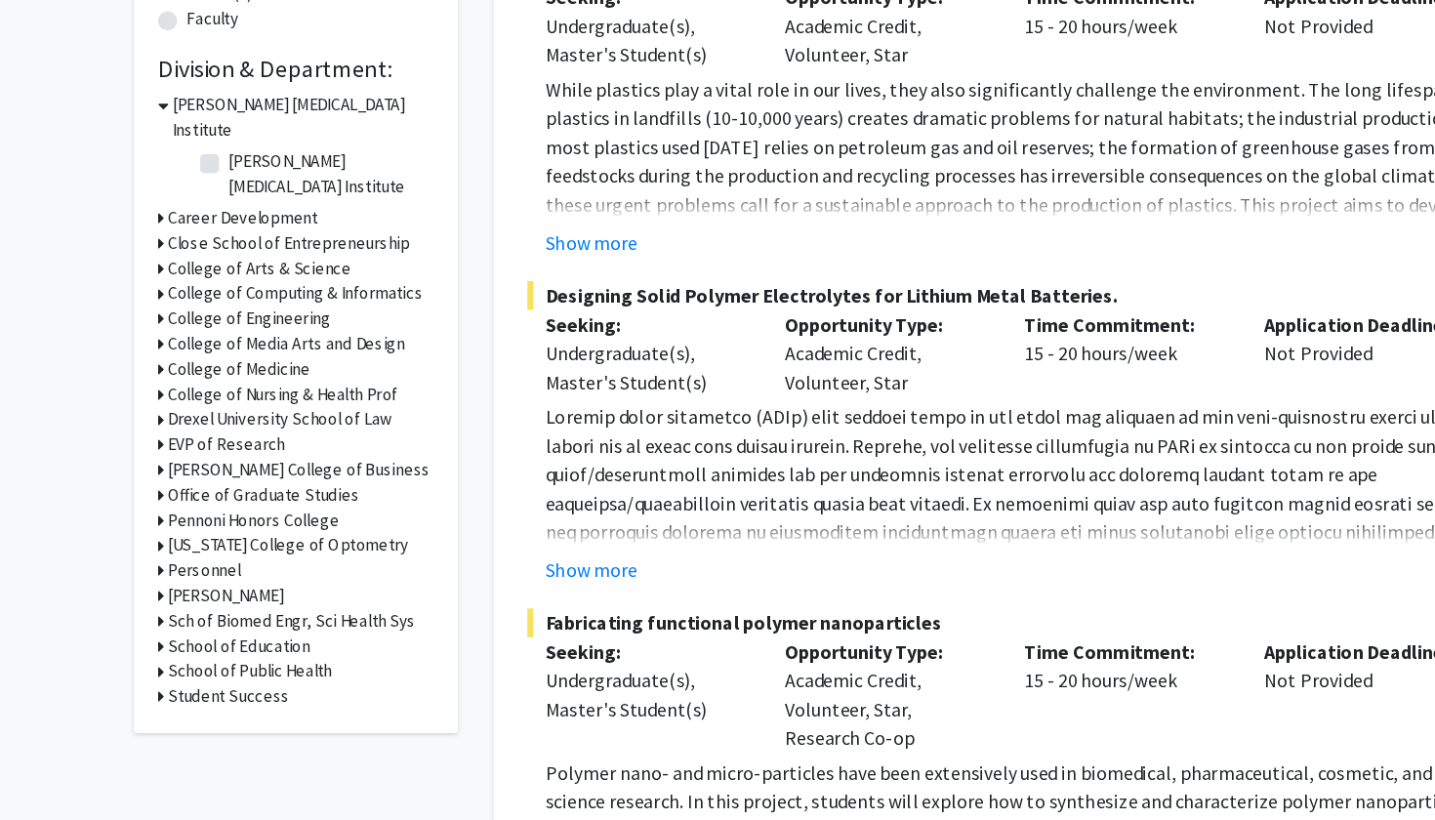
scroll to position [510, 0]
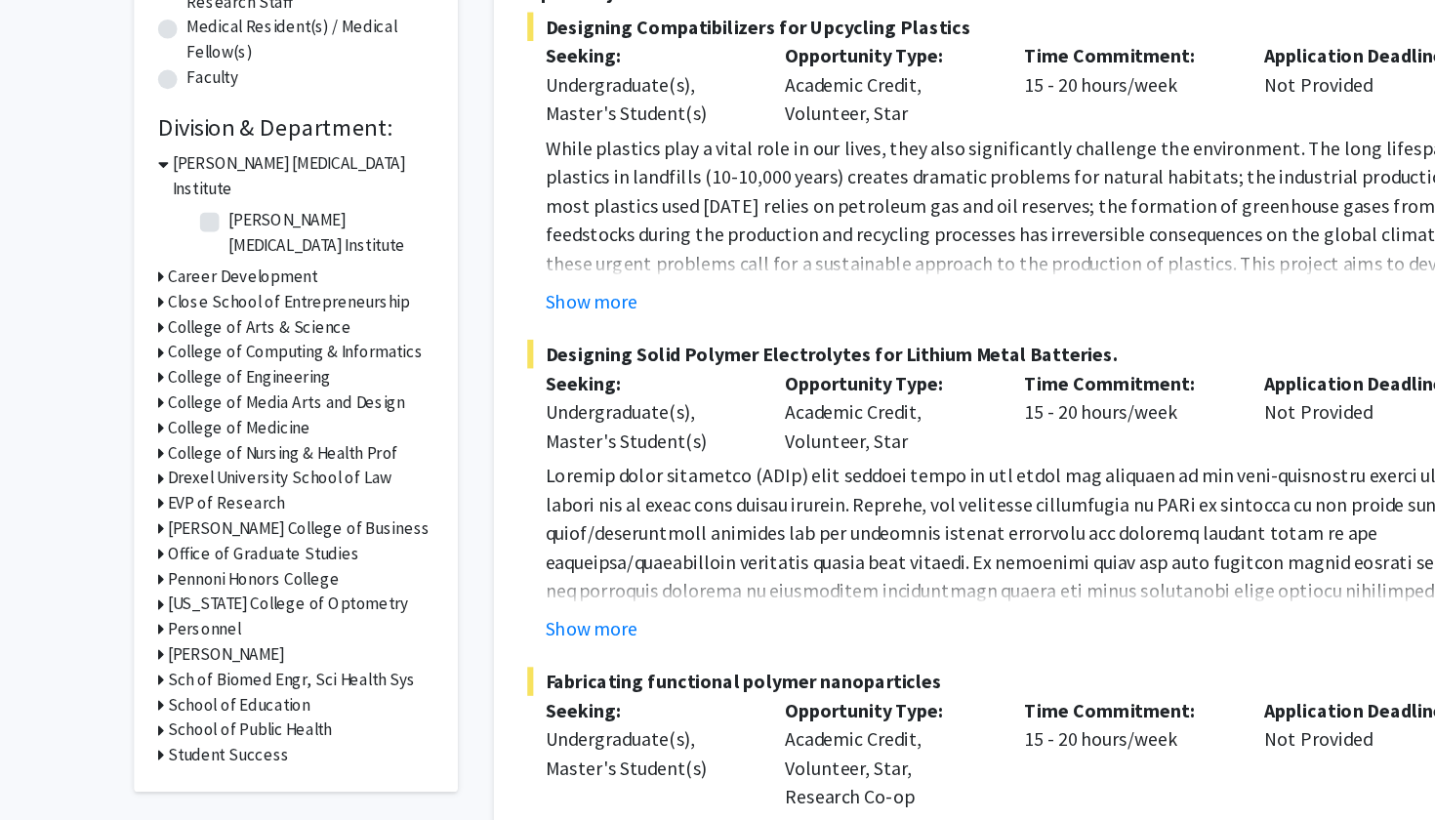
click at [166, 256] on icon at bounding box center [168, 266] width 5 height 20
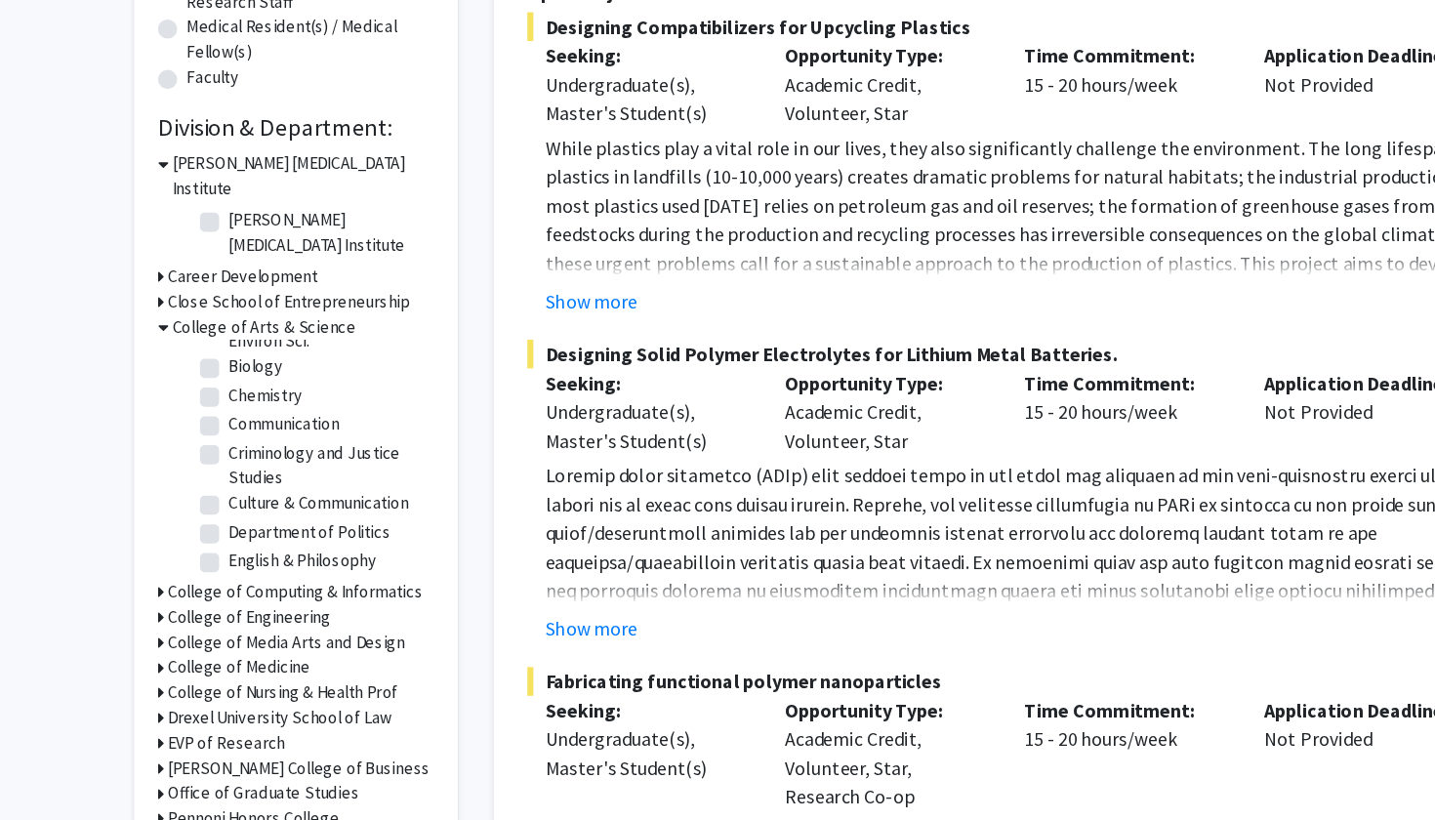
scroll to position [47, 0]
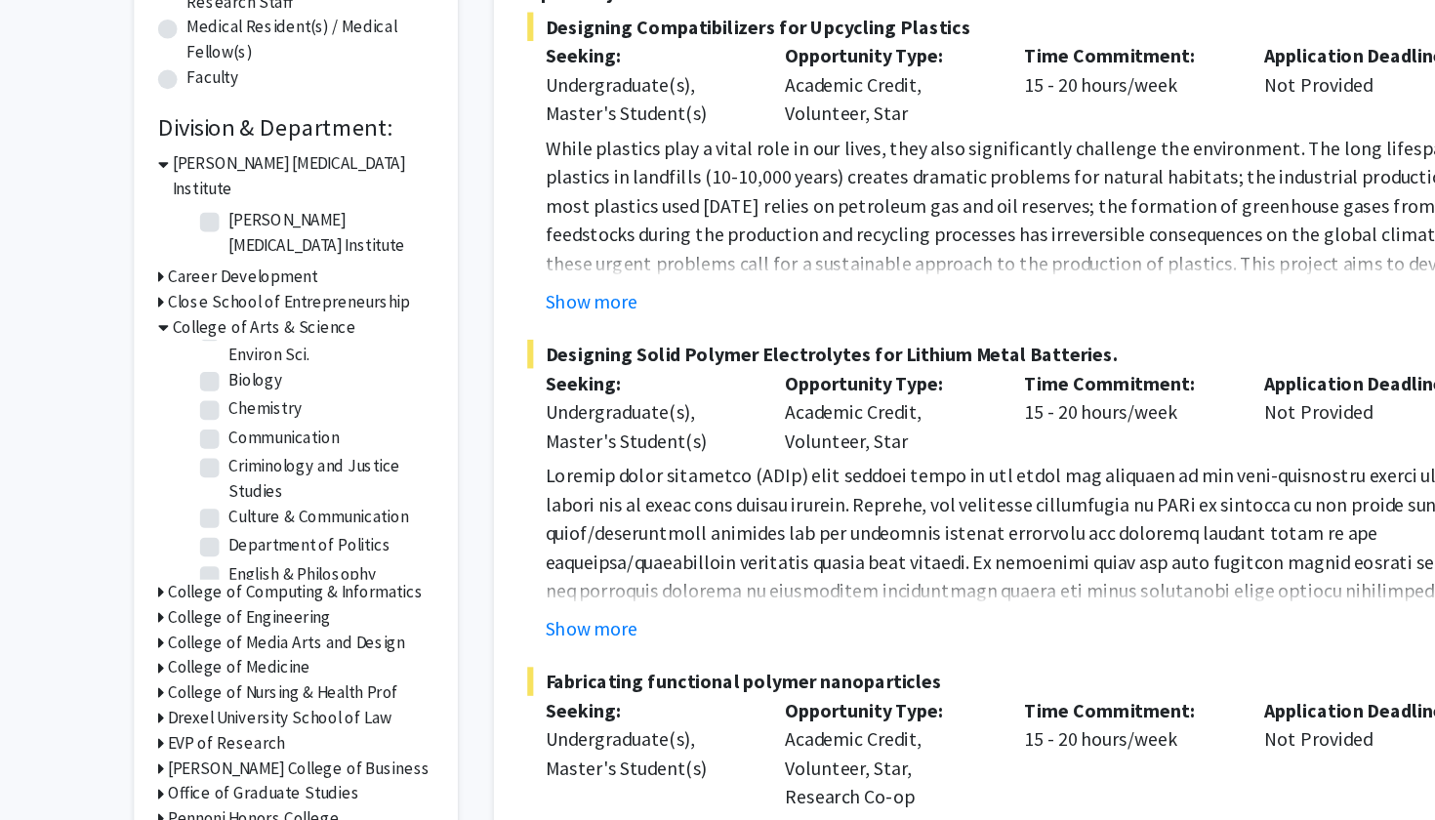
click at [224, 299] on label "Biology" at bounding box center [246, 309] width 44 height 20
click at [224, 299] on input "Biology" at bounding box center [230, 305] width 13 height 13
checkbox input "true"
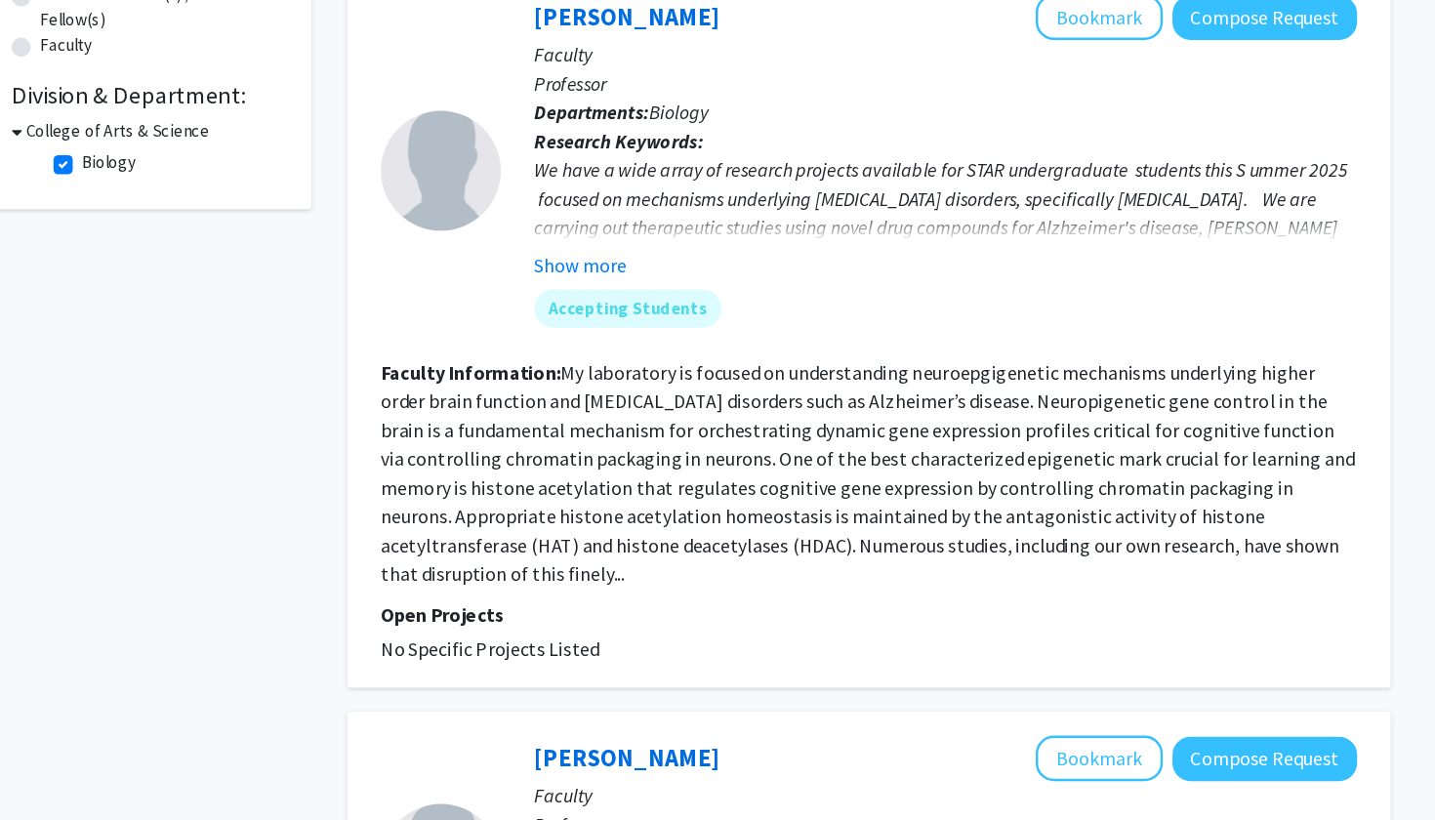
scroll to position [385, 0]
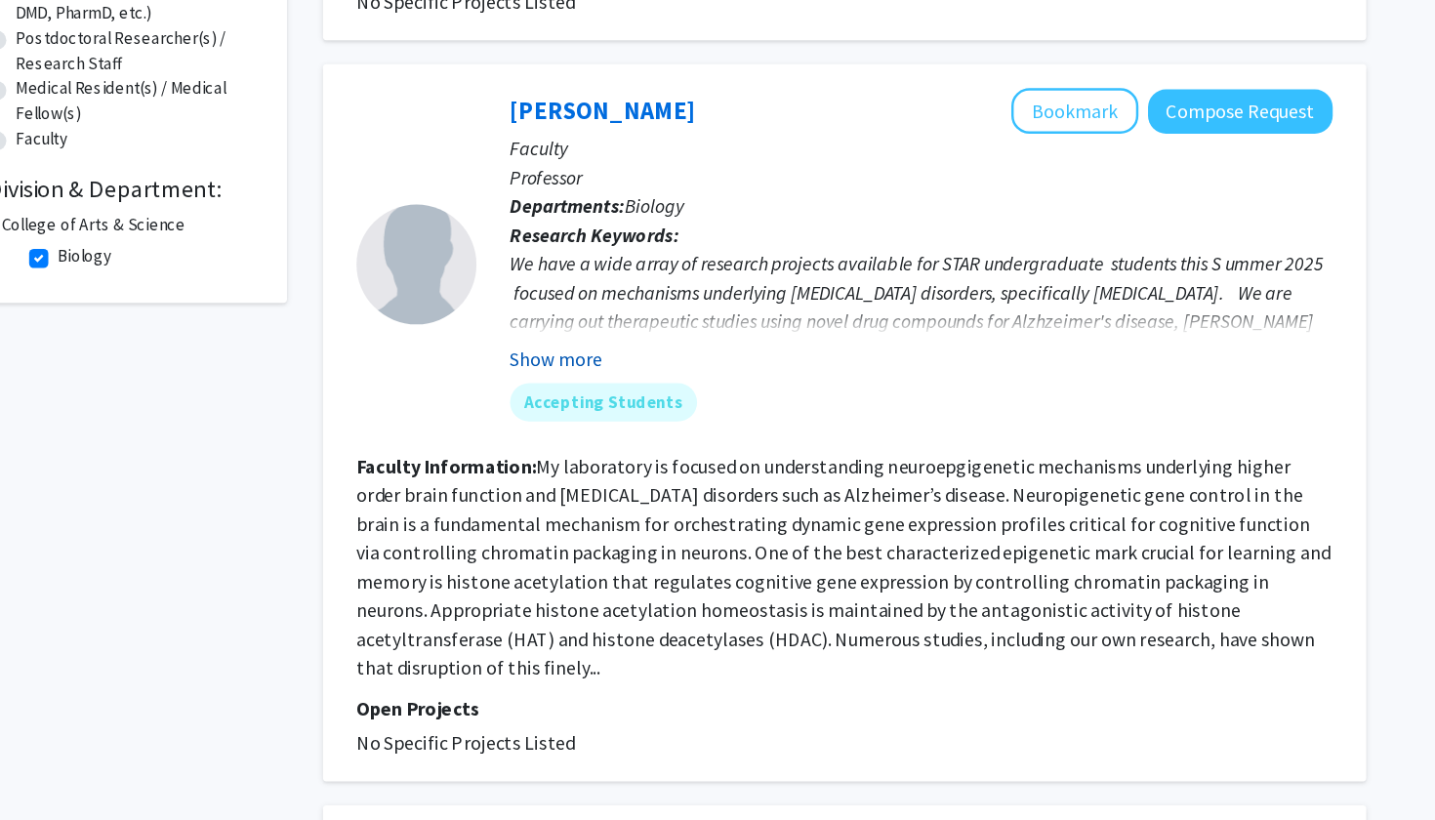
click at [592, 355] on button "Show more" at bounding box center [629, 366] width 75 height 23
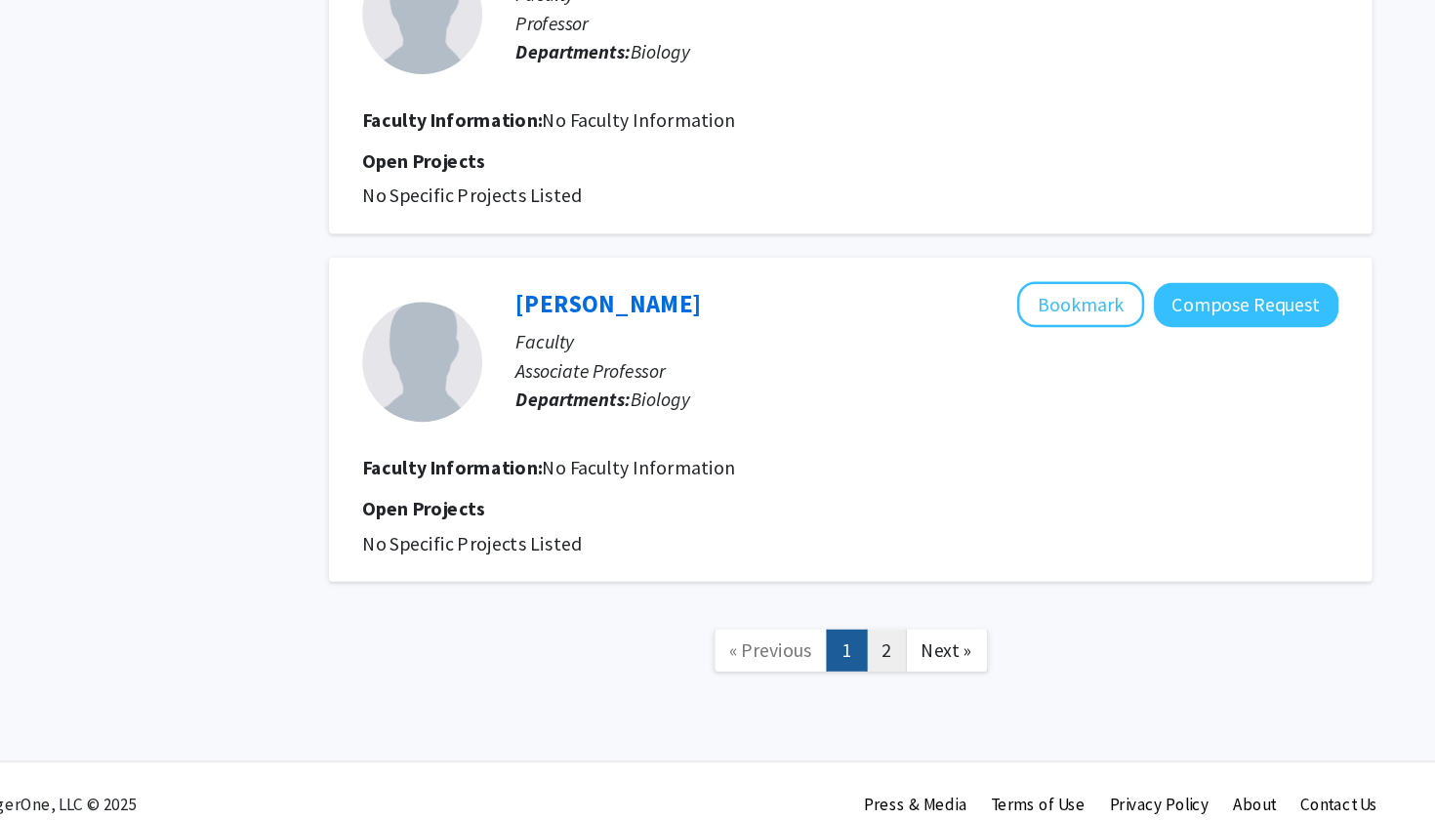
scroll to position [3000, 0]
click at [877, 665] on link "2" at bounding box center [893, 682] width 33 height 34
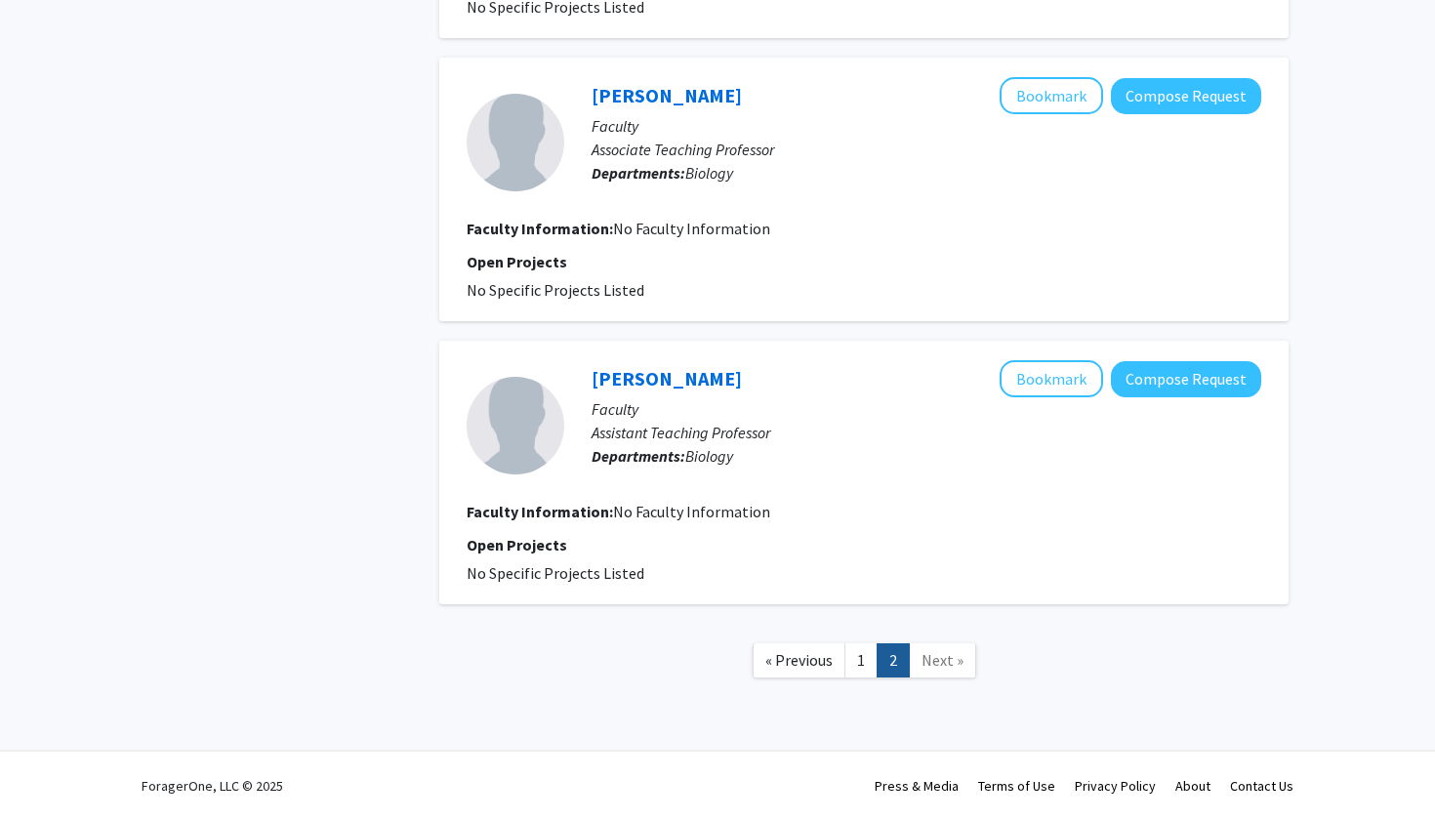
scroll to position [1840, 0]
click at [863, 660] on link "1" at bounding box center [860, 660] width 33 height 34
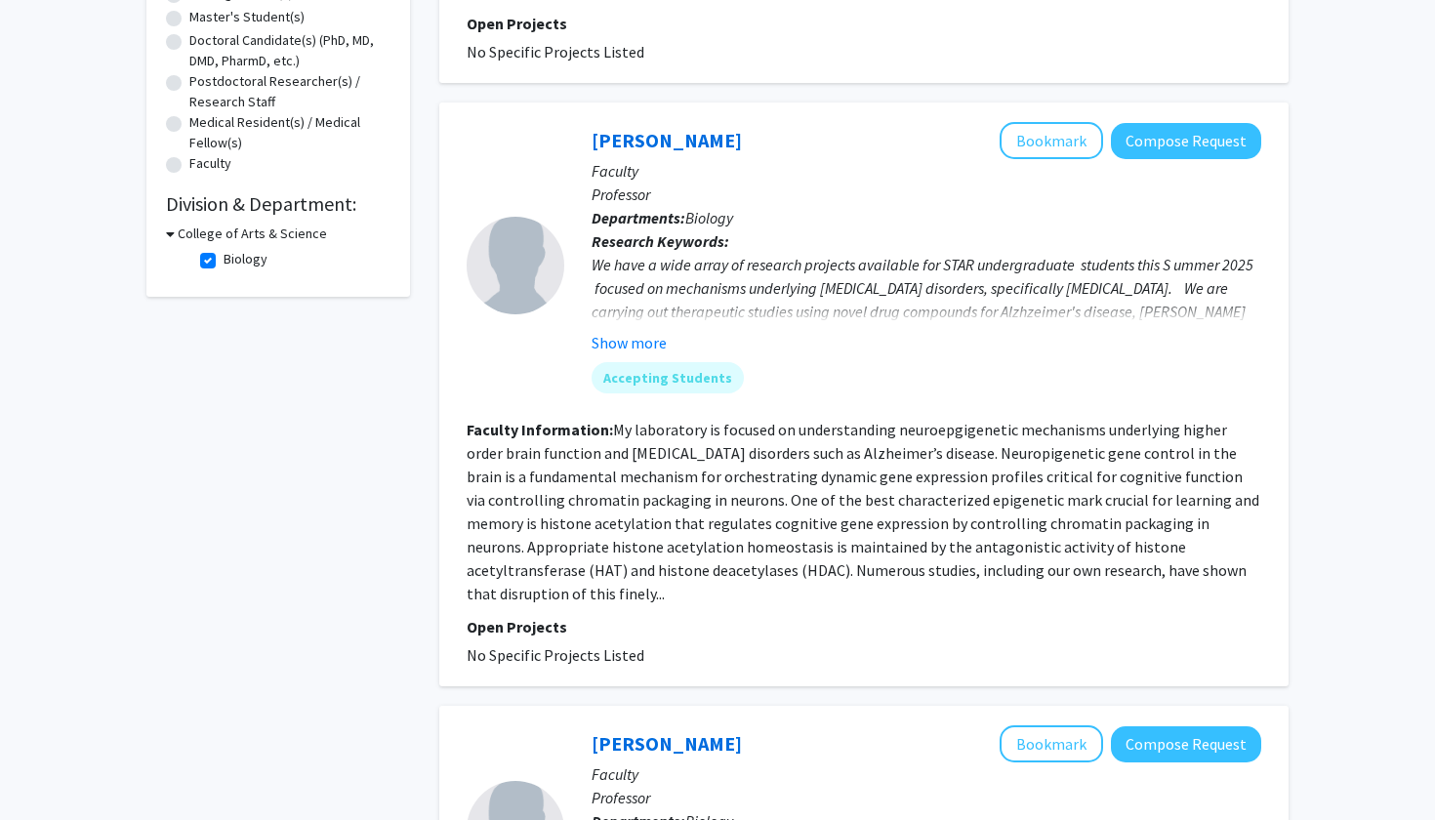
scroll to position [407, 0]
click at [641, 346] on button "Show more" at bounding box center [629, 344] width 75 height 23
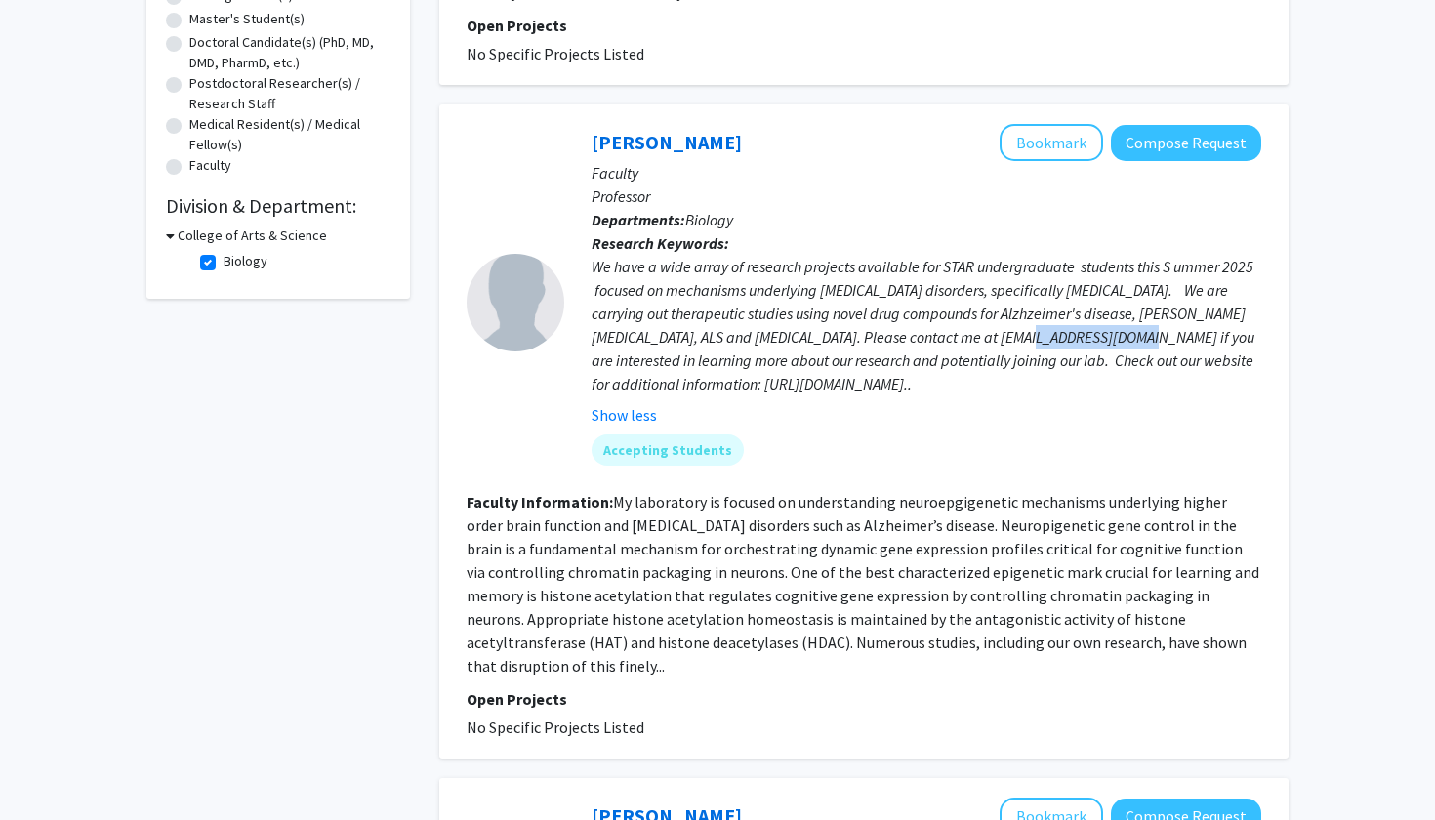
drag, startPoint x: 976, startPoint y: 336, endPoint x: 1082, endPoint y: 346, distance: 105.9
click at [1082, 346] on div "We have a wide array of research projects available for STAR undergraduate stud…" at bounding box center [927, 325] width 670 height 141
copy div "fe22@drexel.edu"
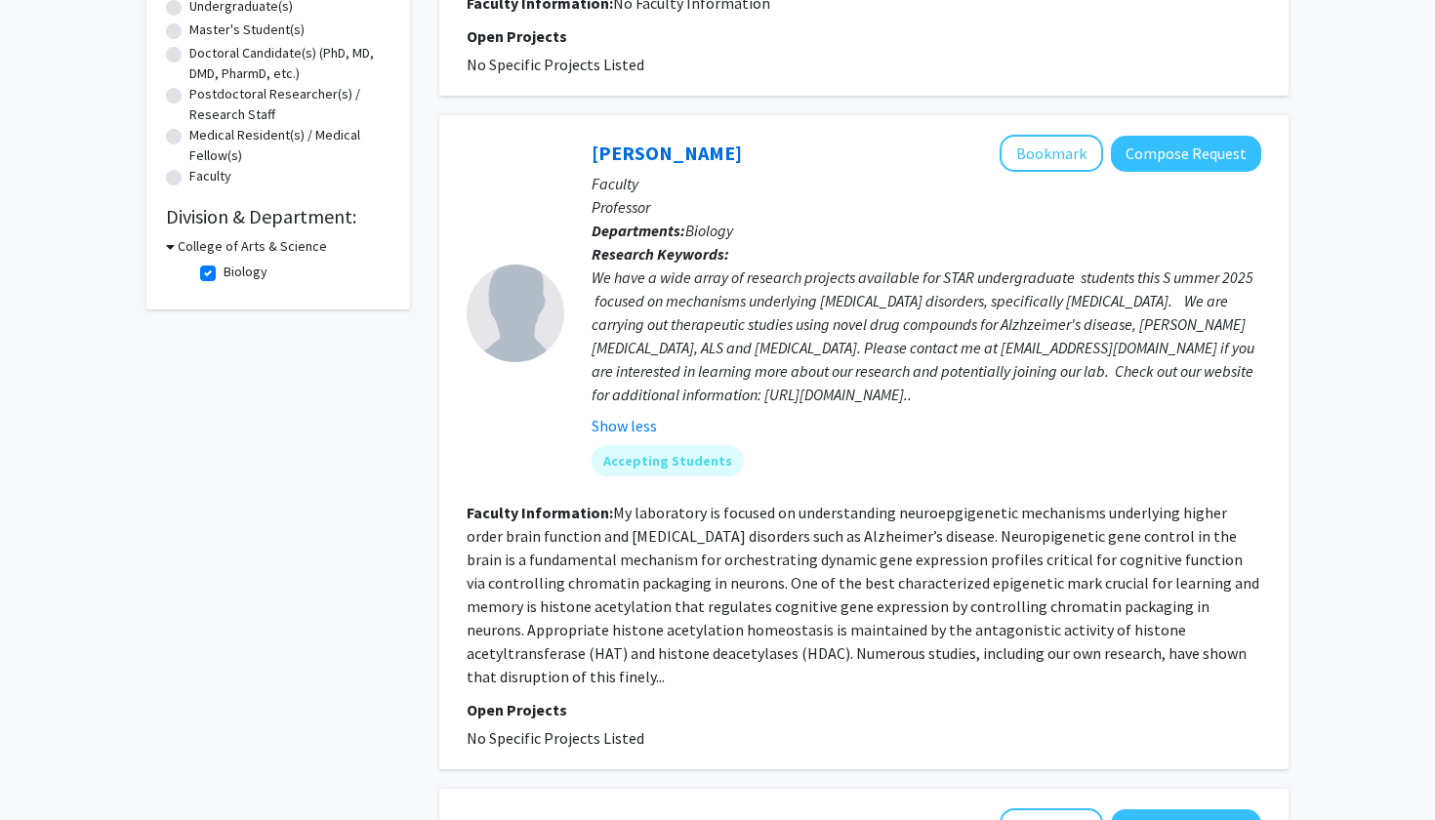
click at [816, 347] on div "We have a wide array of research projects available for STAR undergraduate stud…" at bounding box center [927, 335] width 670 height 141
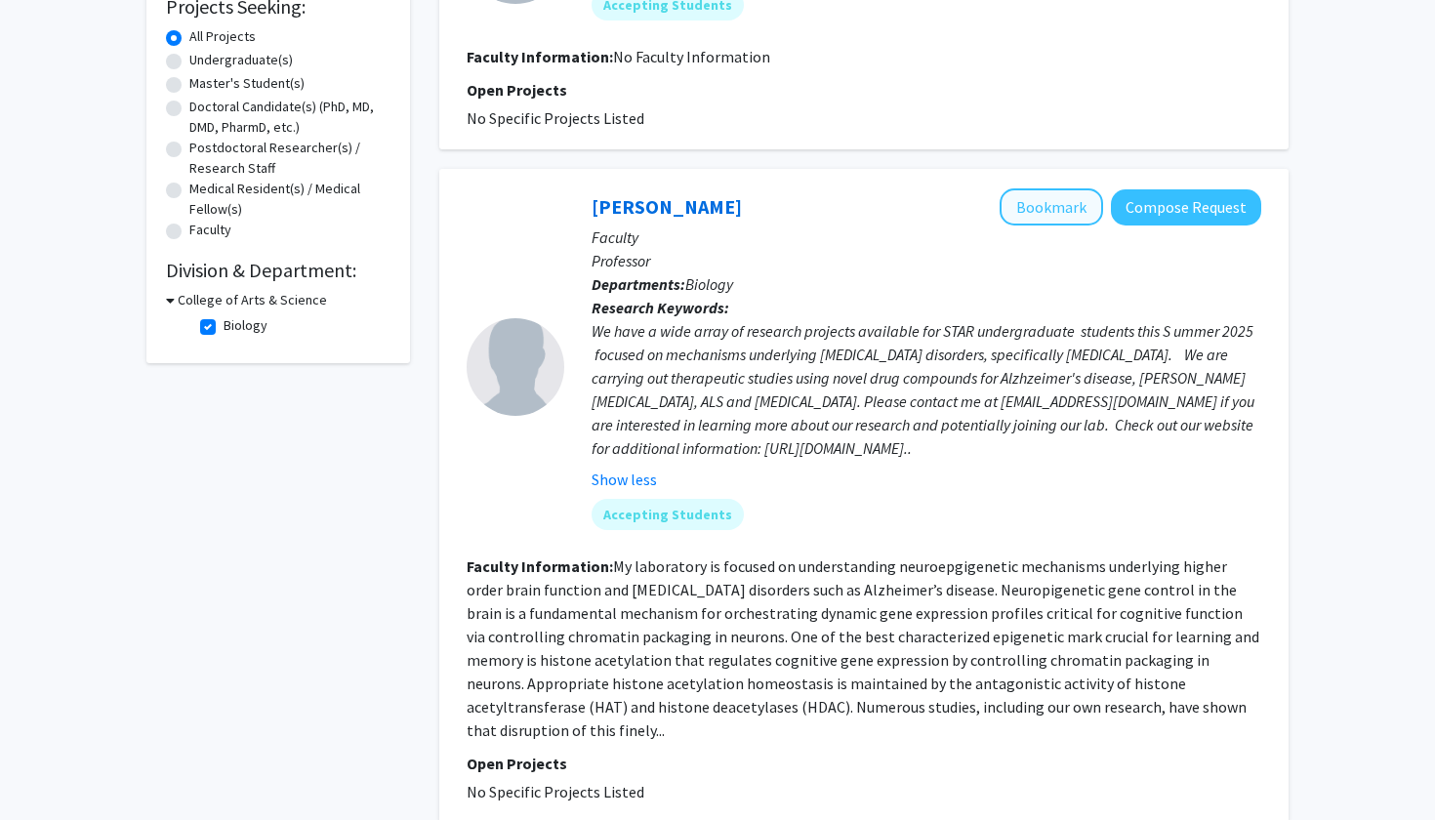
scroll to position [481, 0]
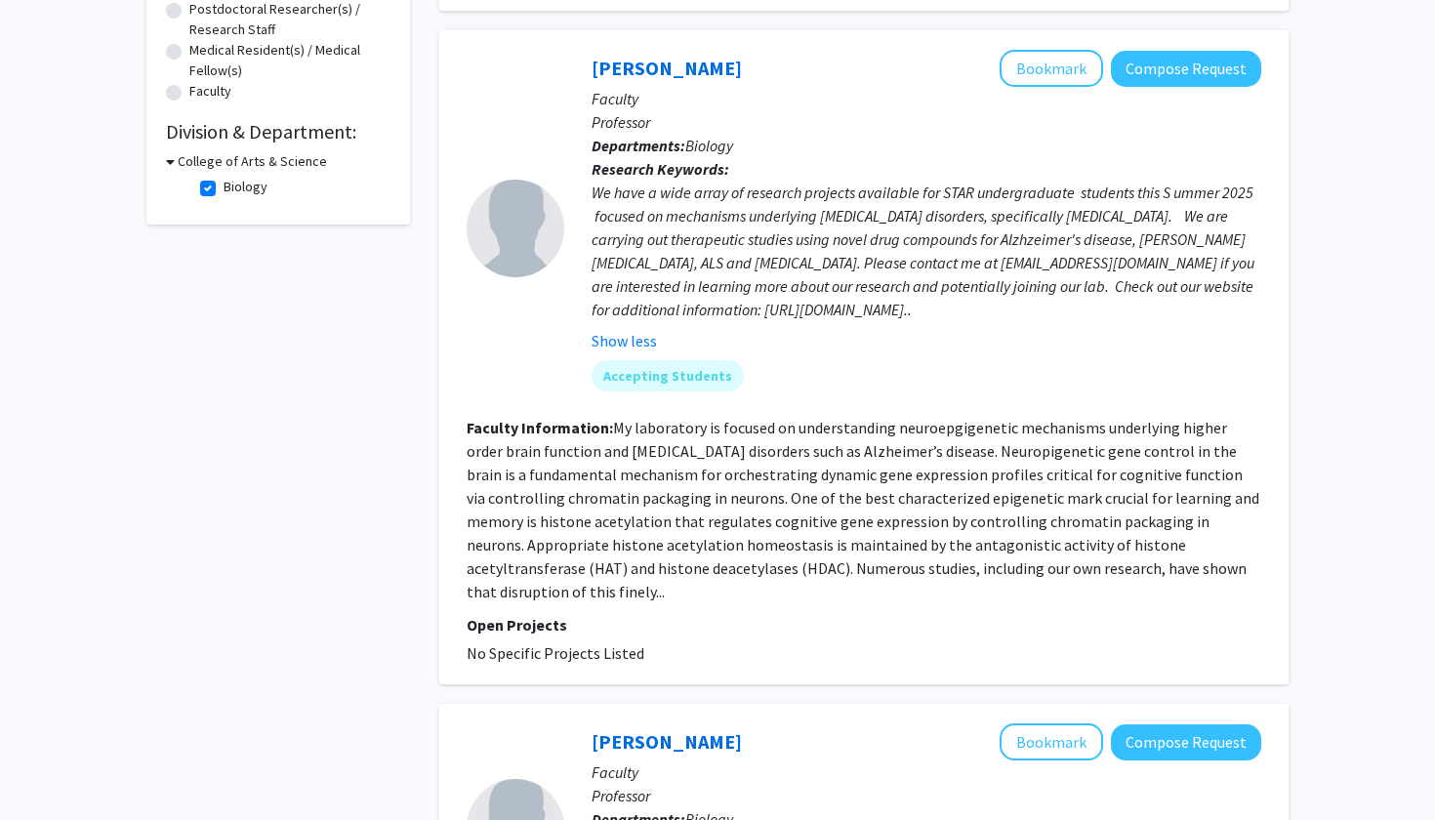
click at [693, 312] on div "We have a wide array of research projects available for STAR undergraduate stud…" at bounding box center [927, 251] width 670 height 141
drag, startPoint x: 693, startPoint y: 312, endPoint x: 878, endPoint y: 322, distance: 184.7
click at [878, 321] on div "We have a wide array of research projects available for STAR undergraduate stud…" at bounding box center [927, 251] width 670 height 141
click at [847, 320] on div "We have a wide array of research projects available for STAR undergraduate stud…" at bounding box center [927, 251] width 670 height 141
click at [918, 315] on div "We have a wide array of research projects available for STAR undergraduate stud…" at bounding box center [927, 251] width 670 height 141
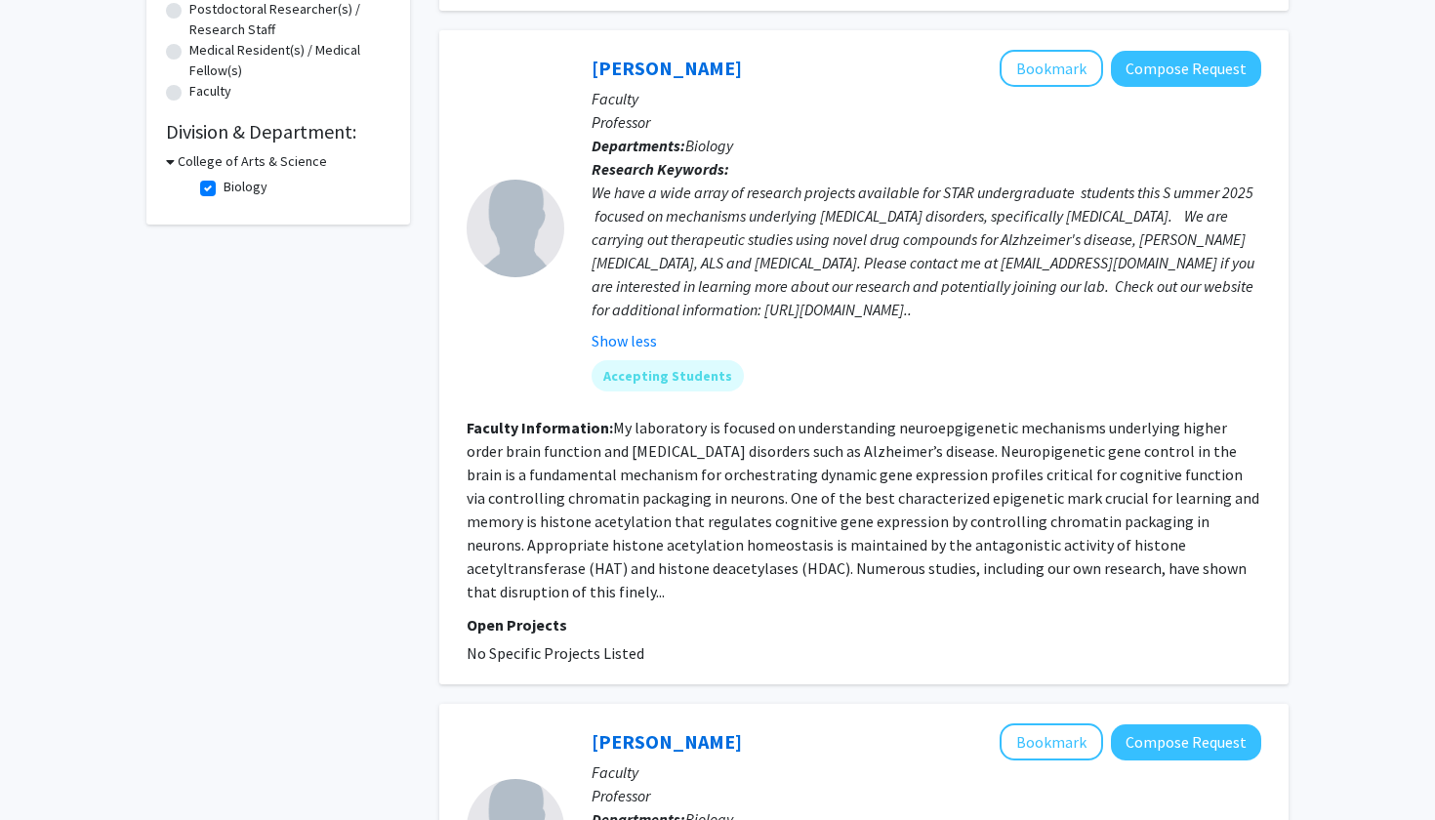
drag, startPoint x: 918, startPoint y: 315, endPoint x: 816, endPoint y: 314, distance: 102.5
click at [816, 314] on div "We have a wide array of research projects available for STAR undergraduate stud…" at bounding box center [927, 251] width 670 height 141
copy div "elefantlabdrexel.wordpress.com"
click at [916, 417] on fg-search-faculty "Felice Elefant Bookmark Compose Request Faculty Professor Departments: Biology …" at bounding box center [864, 357] width 795 height 615
click at [847, 456] on fg-read-more "My laboratory is focused on understanding neuroepgigenetic mechanisms underlyin…" at bounding box center [863, 510] width 793 height 184
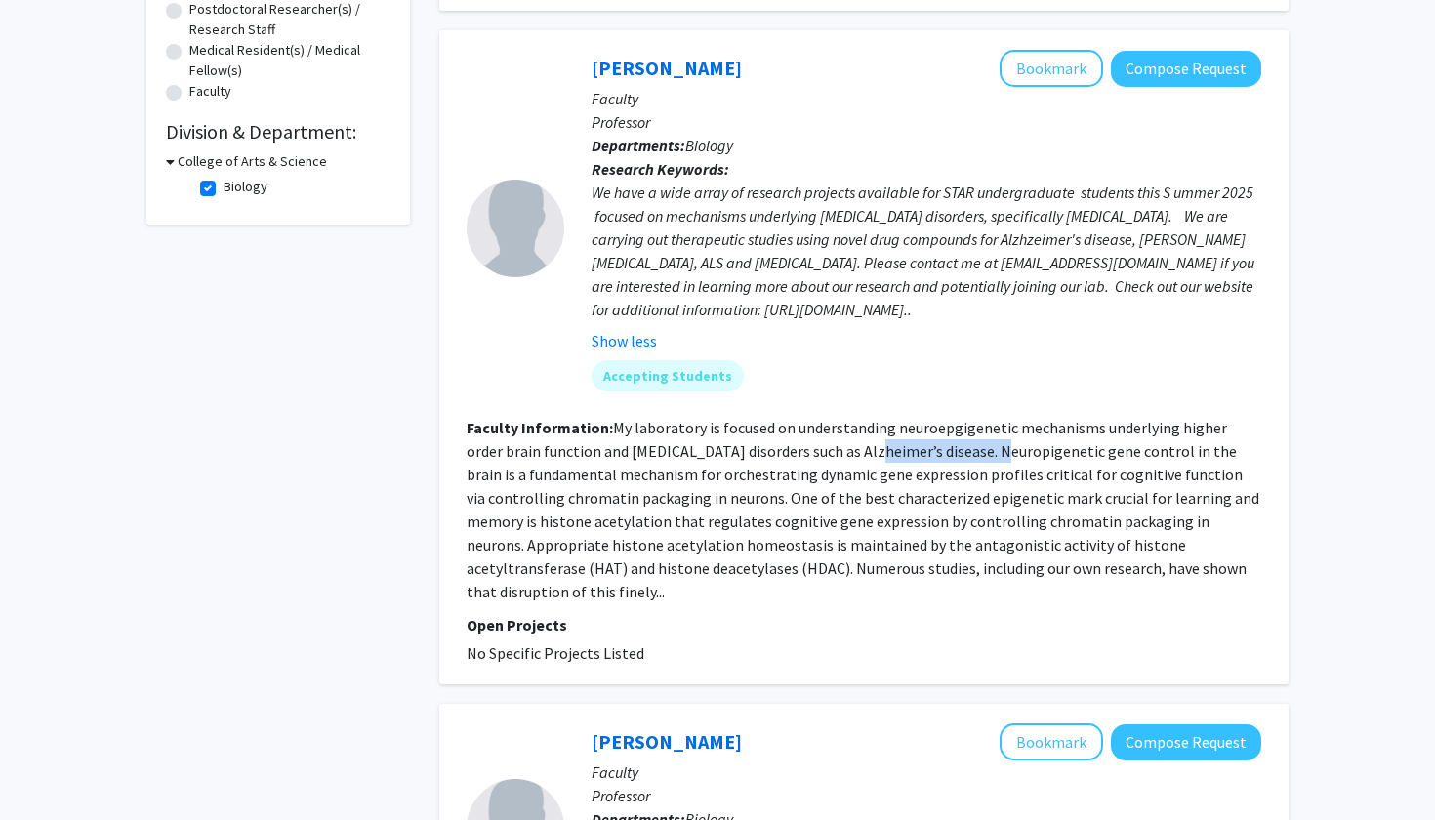
drag, startPoint x: 847, startPoint y: 456, endPoint x: 934, endPoint y: 453, distance: 86.9
click at [935, 453] on fg-read-more "My laboratory is focused on understanding neuroepgigenetic mechanisms underlyin…" at bounding box center [863, 510] width 793 height 184
copy fg-read-more "Alzheimer’s disease"
click at [683, 456] on fg-read-more "My laboratory is focused on understanding neuroepgigenetic mechanisms underlyin…" at bounding box center [863, 510] width 793 height 184
drag, startPoint x: 683, startPoint y: 456, endPoint x: 758, endPoint y: 456, distance: 75.2
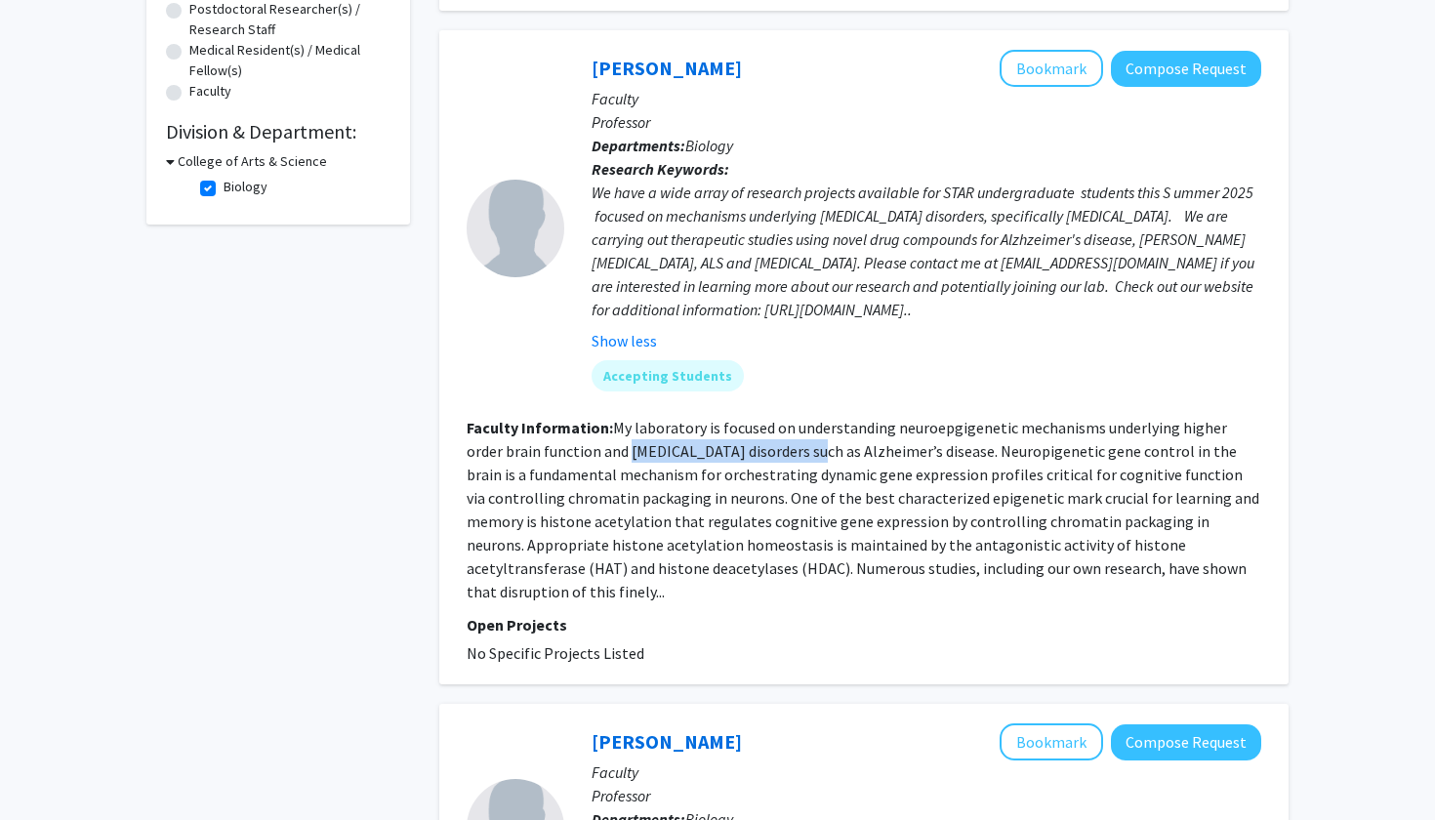
click at [758, 456] on fg-read-more "My laboratory is focused on understanding neuroepgigenetic mechanisms underlyin…" at bounding box center [863, 510] width 793 height 184
copy fg-read-more "neurodegenerative disorders"
click at [914, 461] on fg-read-more "My laboratory is focused on understanding neuroepgigenetic mechanisms underlyin…" at bounding box center [863, 510] width 793 height 184
click at [945, 584] on fg-search-faculty "Felice Elefant Bookmark Compose Request Faculty Professor Departments: Biology …" at bounding box center [864, 357] width 795 height 615
click at [492, 613] on p "Open Projects" at bounding box center [864, 624] width 795 height 23
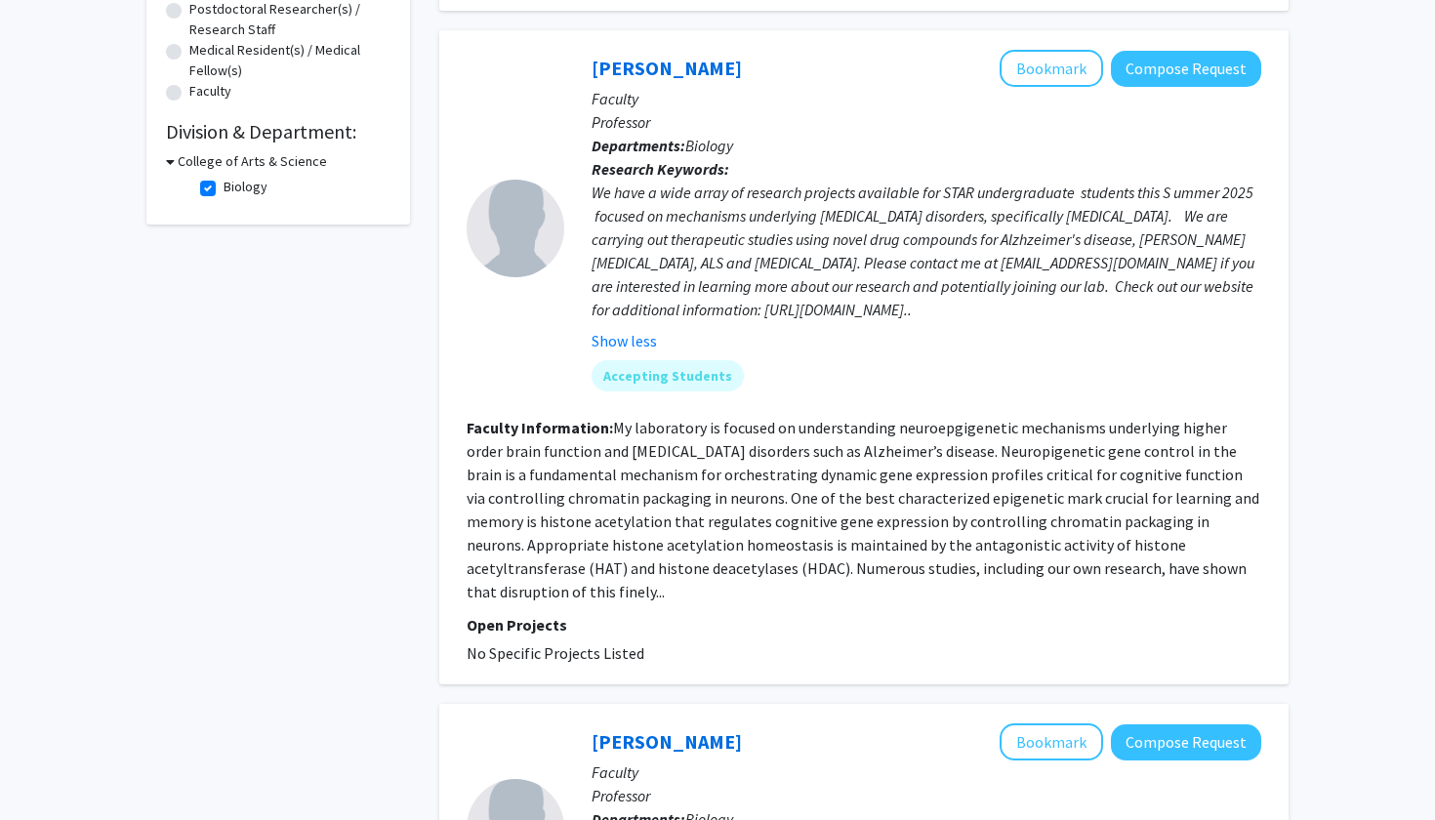
click at [960, 222] on div "We have a wide array of research projects available for STAR undergraduate stud…" at bounding box center [927, 251] width 670 height 141
click at [686, 74] on link "Felice Elefant" at bounding box center [667, 68] width 150 height 24
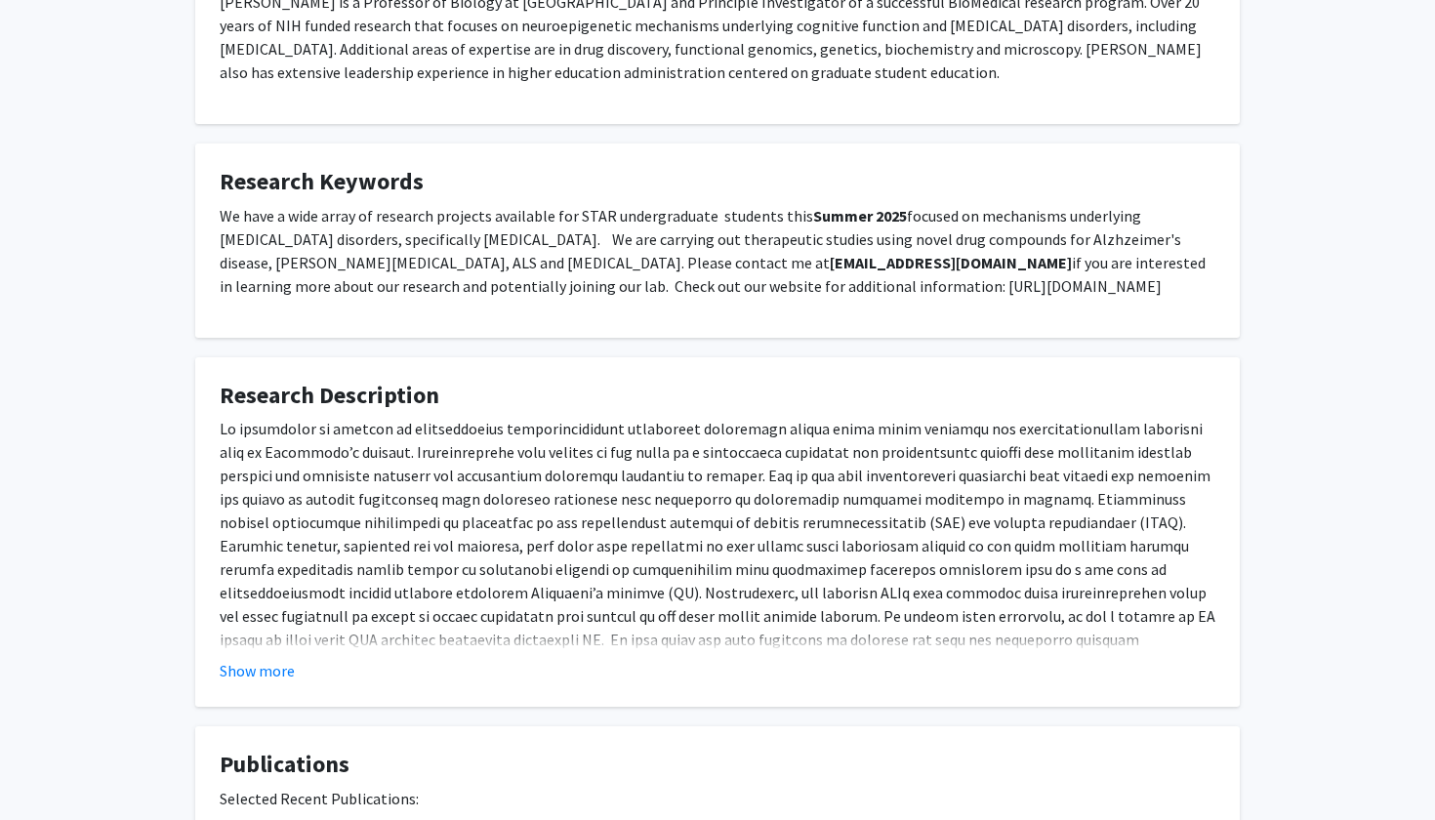
scroll to position [449, 0]
click at [259, 672] on button "Show more" at bounding box center [257, 669] width 75 height 23
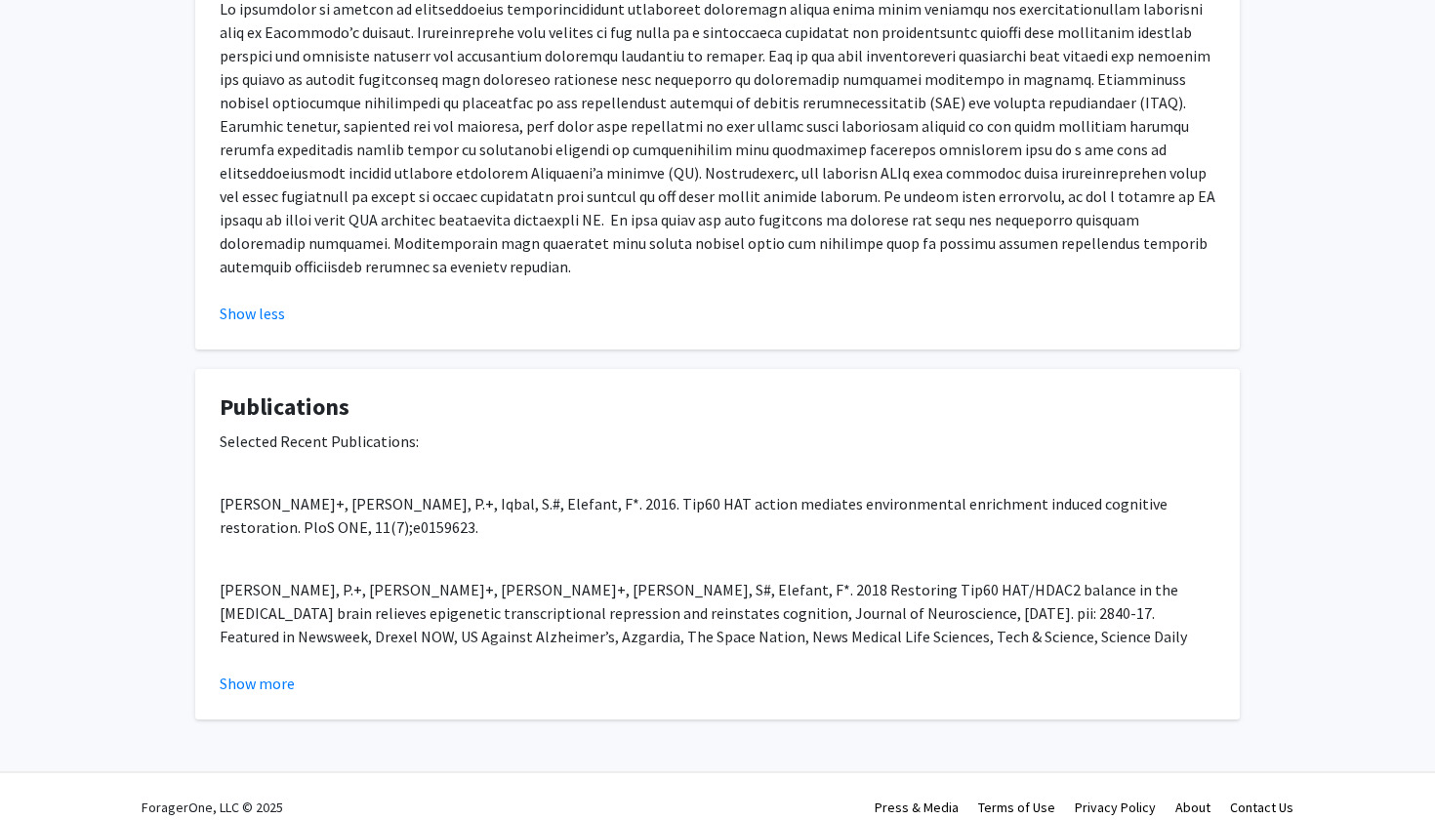
scroll to position [866, 0]
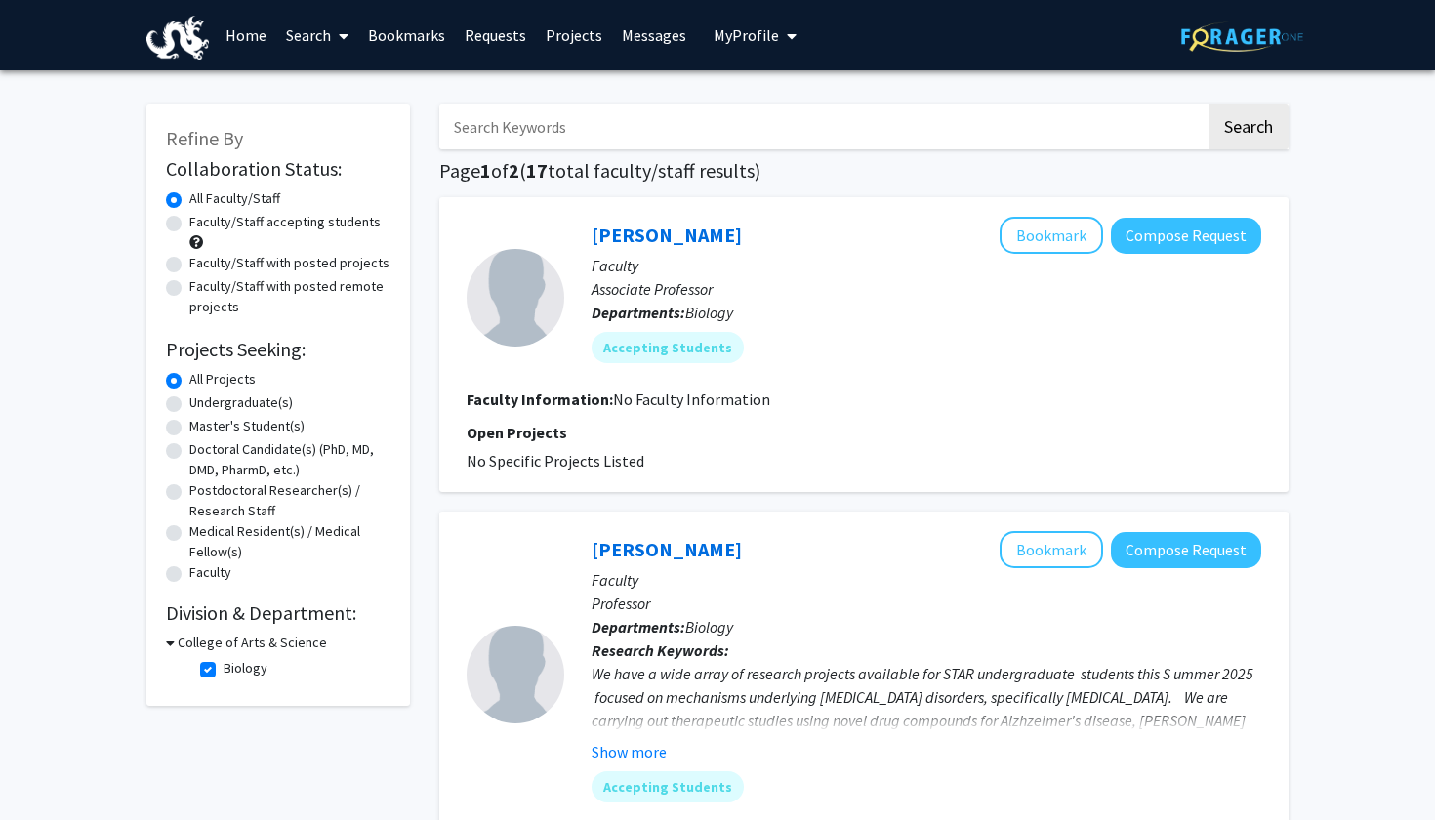
click at [227, 616] on h2 "Division & Department:" at bounding box center [278, 612] width 224 height 23
click at [224, 673] on label "Biology" at bounding box center [246, 668] width 44 height 20
click at [224, 671] on input "Biology" at bounding box center [230, 664] width 13 height 13
checkbox input "false"
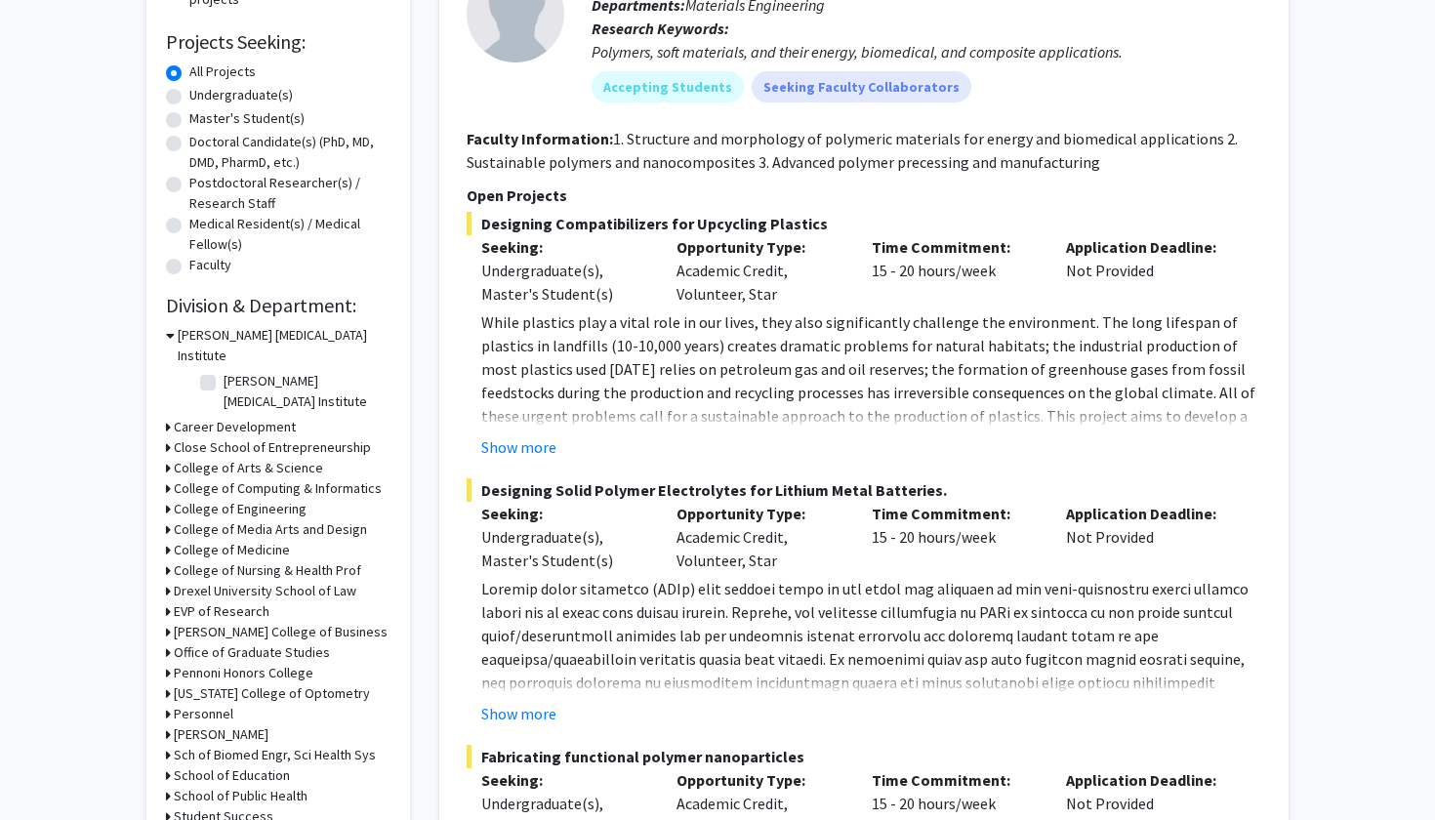
scroll to position [307, 0]
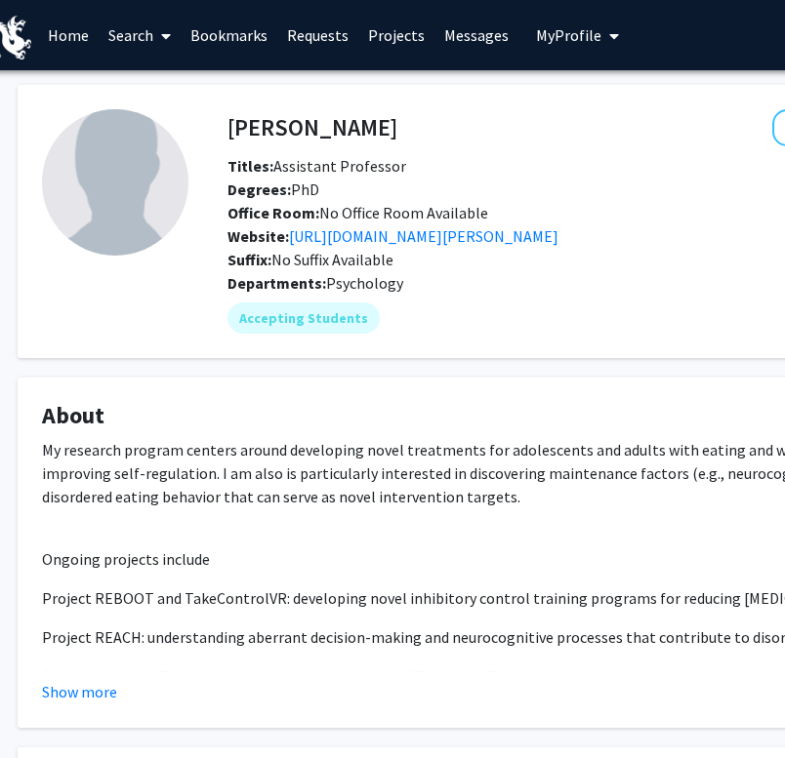
scroll to position [0, 54]
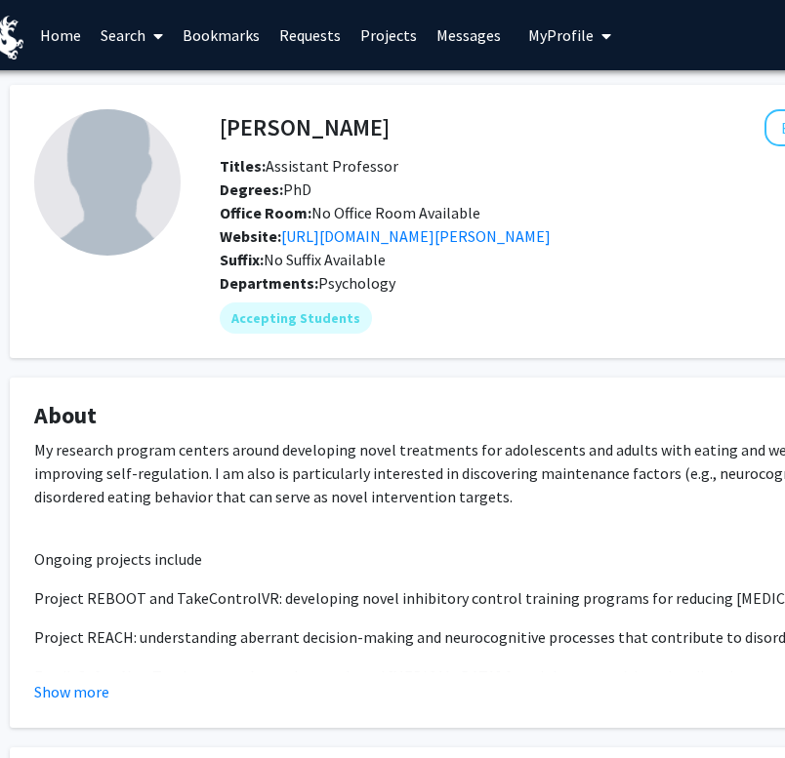
click at [370, 132] on h4 "Stephanie Manasse" at bounding box center [305, 127] width 170 height 36
copy h4 "Manasse"
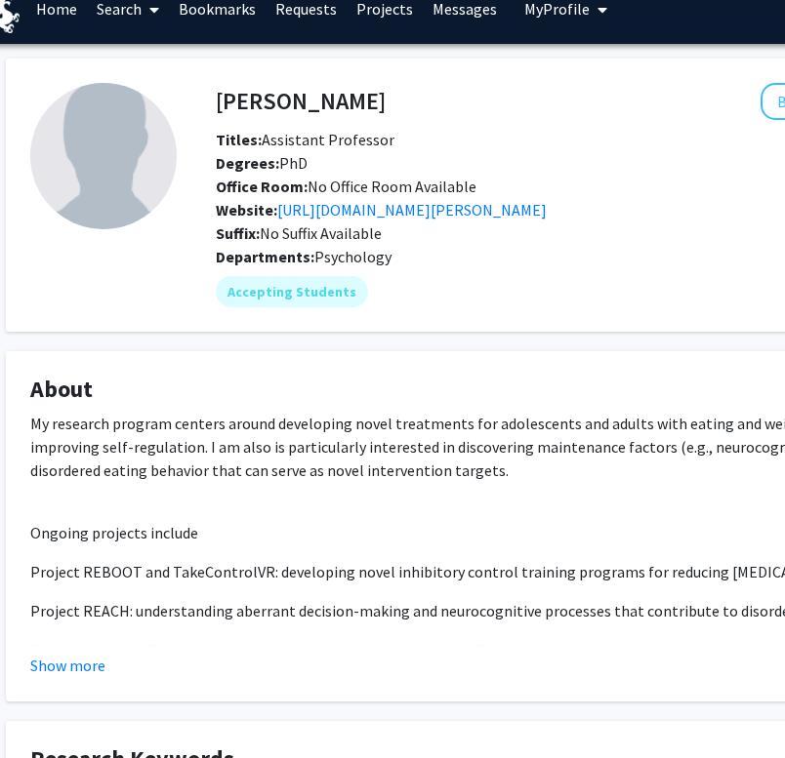
scroll to position [0, 58]
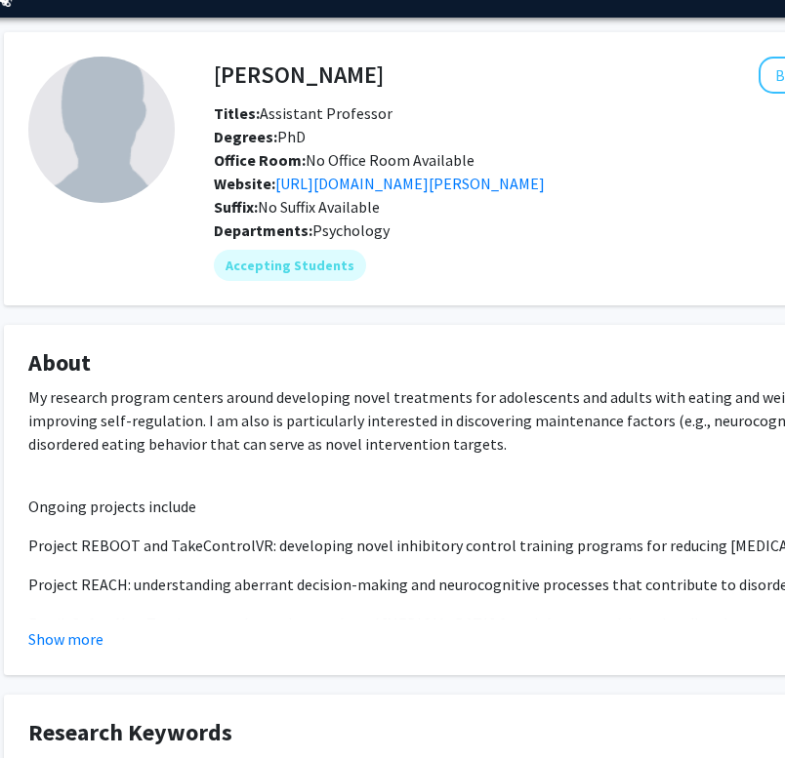
click at [461, 83] on div "Bookmark Compose Request" at bounding box center [704, 75] width 640 height 37
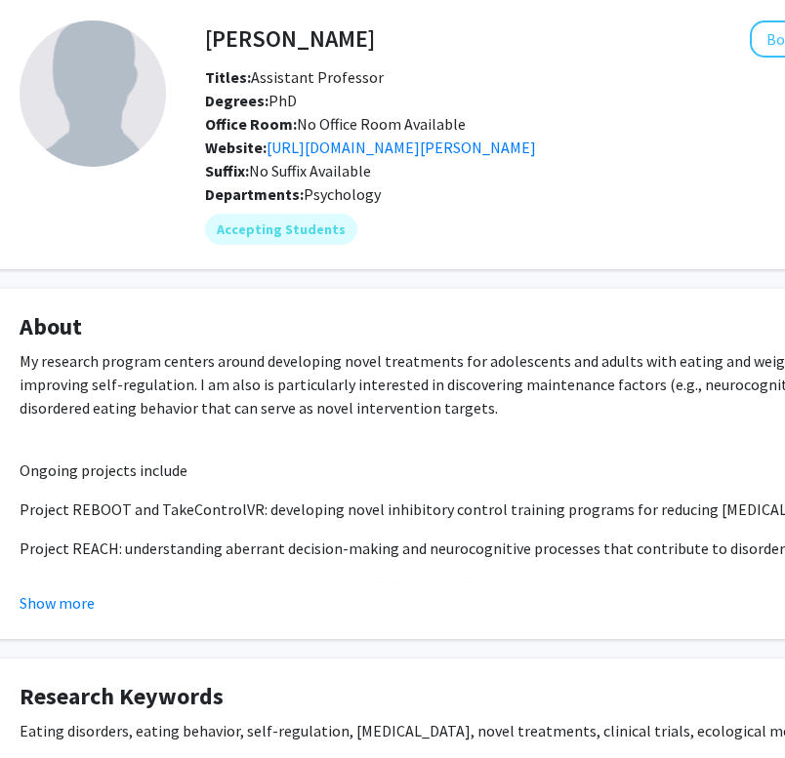
scroll to position [93, 68]
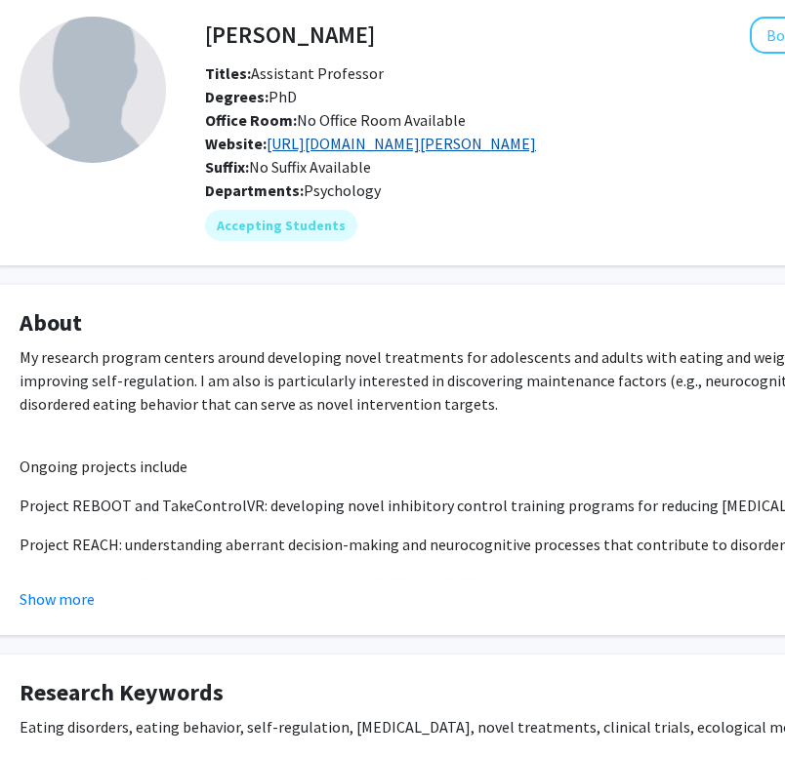
click at [355, 142] on link "https://drexel.edu/coas/faculty-research/faculty-directory/psychology-well/facu…" at bounding box center [400, 144] width 269 height 20
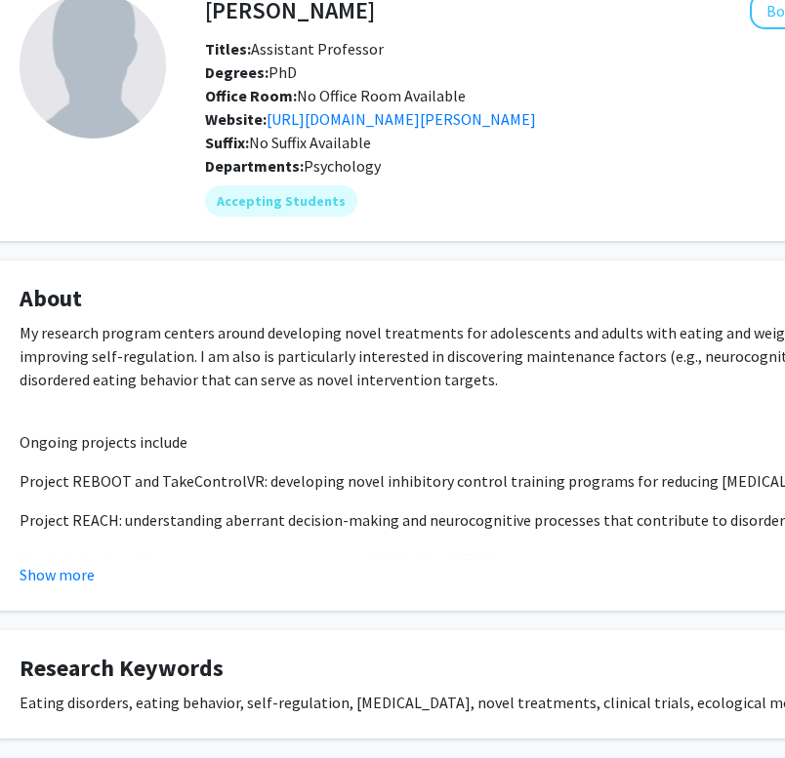
scroll to position [115, 67]
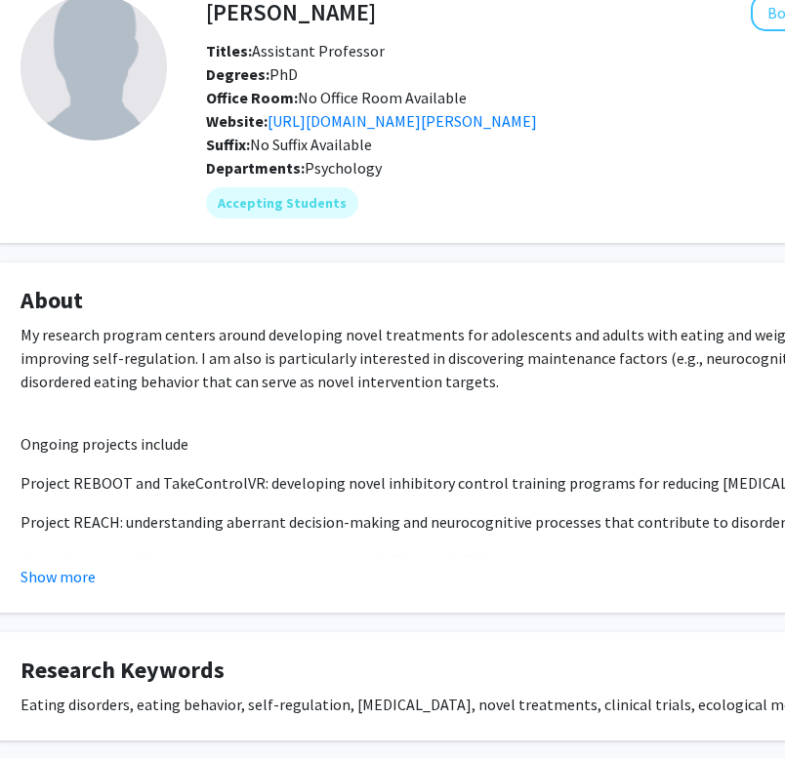
click at [27, 340] on p "My research program centers around developing novel treatments for adolescents …" at bounding box center [518, 358] width 996 height 70
click at [23, 339] on p "My research program centers around developing novel treatments for adolescents …" at bounding box center [518, 358] width 996 height 70
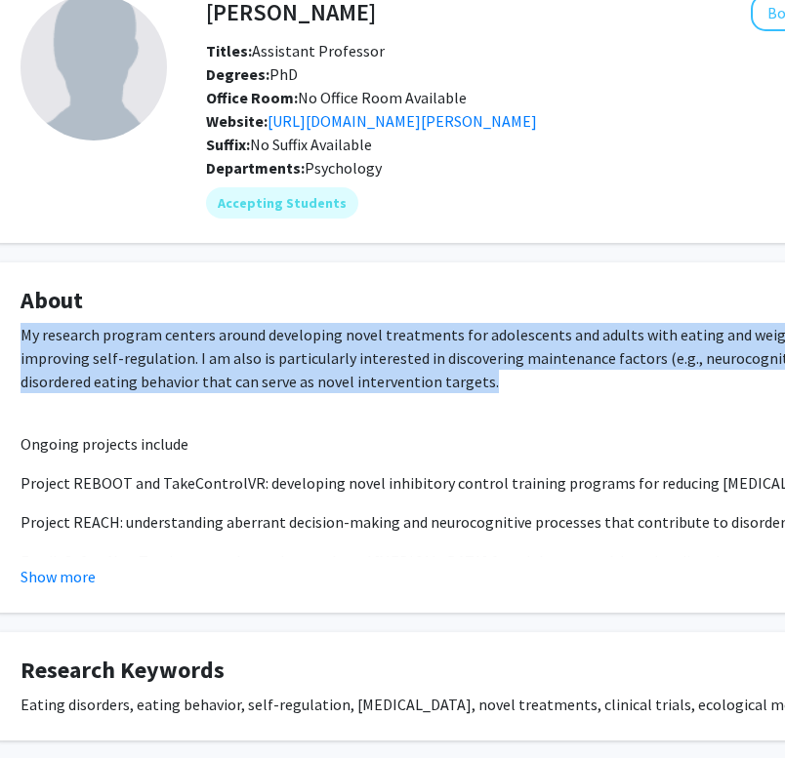
drag, startPoint x: 23, startPoint y: 339, endPoint x: 360, endPoint y: 379, distance: 339.1
click at [360, 379] on p "My research program centers around developing novel treatments for adolescents …" at bounding box center [518, 358] width 996 height 70
copy p "My research program centers around developing novel treatments for adolescents …"
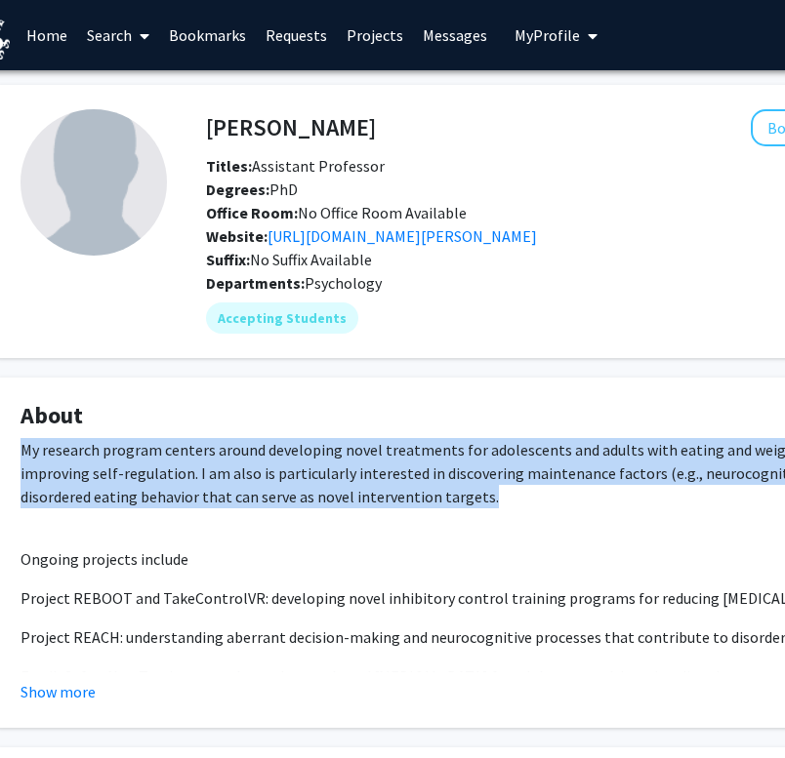
scroll to position [0, 67]
click at [232, 122] on h4 "Stephanie Manasse" at bounding box center [291, 127] width 170 height 36
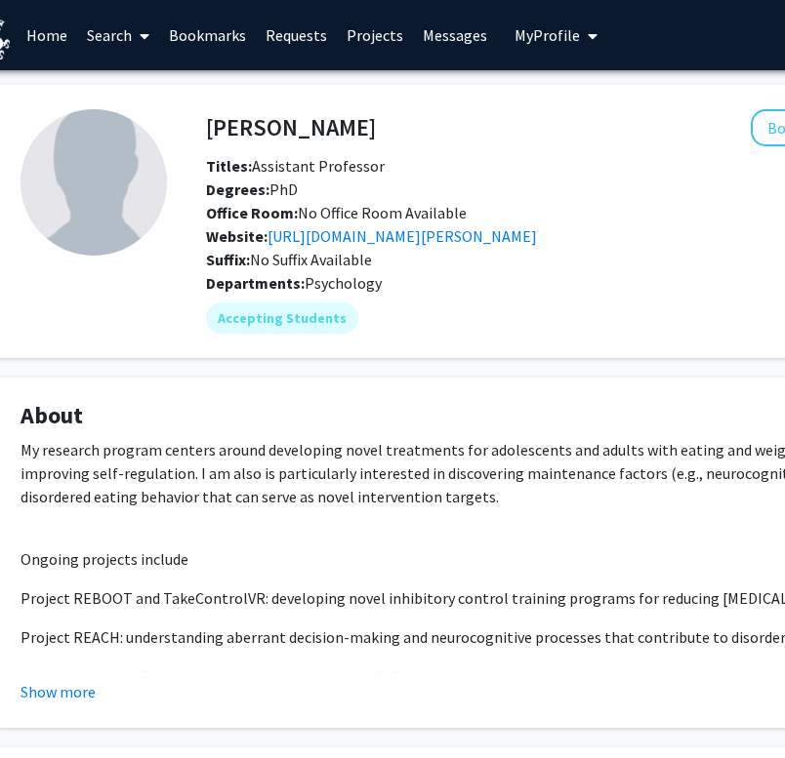
drag, startPoint x: 232, startPoint y: 122, endPoint x: 353, endPoint y: 121, distance: 121.0
click at [353, 121] on h4 "Stephanie Manasse" at bounding box center [291, 127] width 170 height 36
copy h4 "Stephanie Manasse"
